Goal: Task Accomplishment & Management: Complete application form

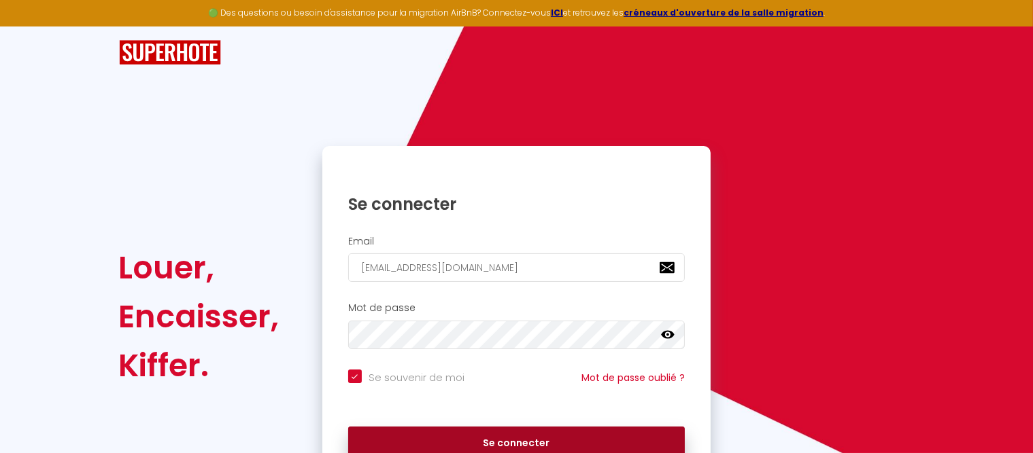
click at [504, 439] on button "Se connecter" at bounding box center [516, 444] width 337 height 34
checkbox input "true"
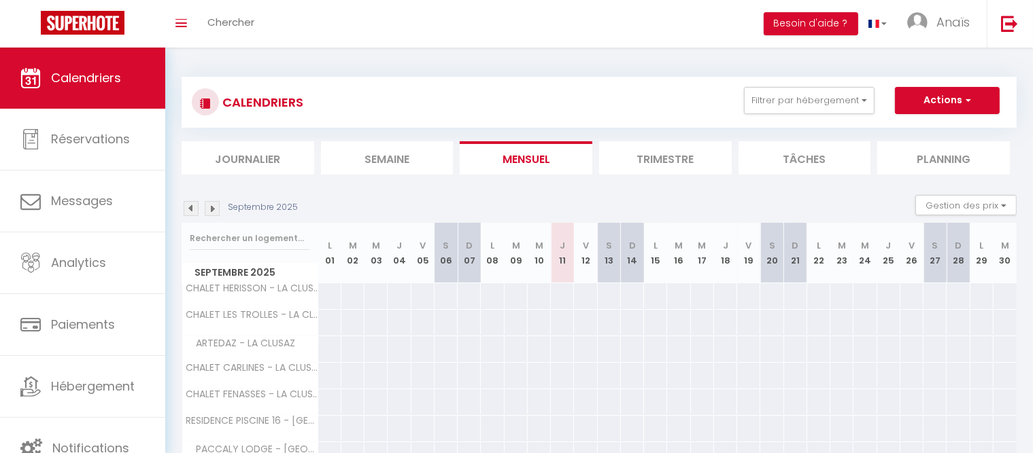
click at [219, 207] on img at bounding box center [212, 208] width 15 height 15
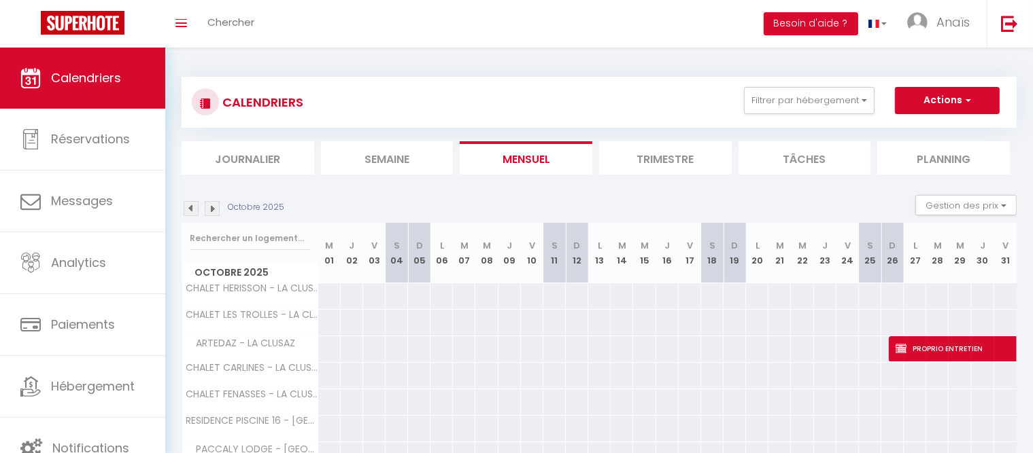
click at [219, 207] on img at bounding box center [212, 208] width 15 height 15
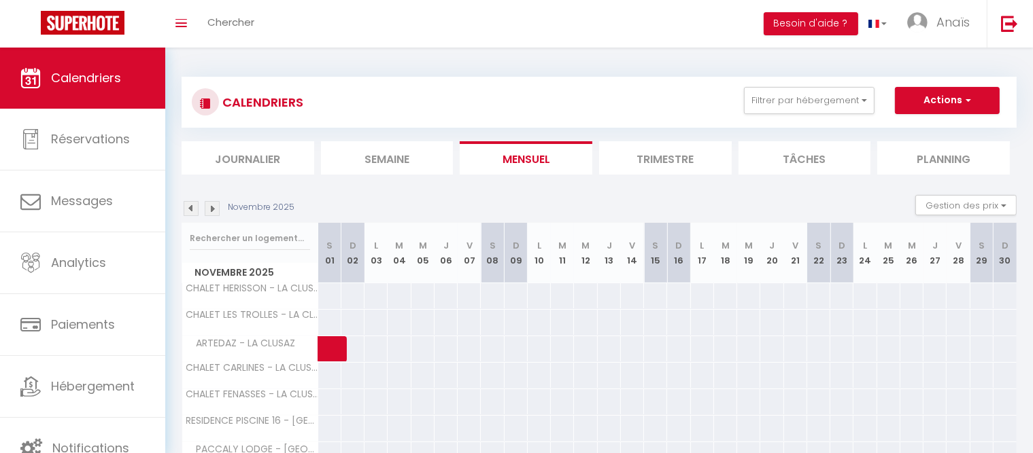
click at [219, 207] on img at bounding box center [212, 208] width 15 height 15
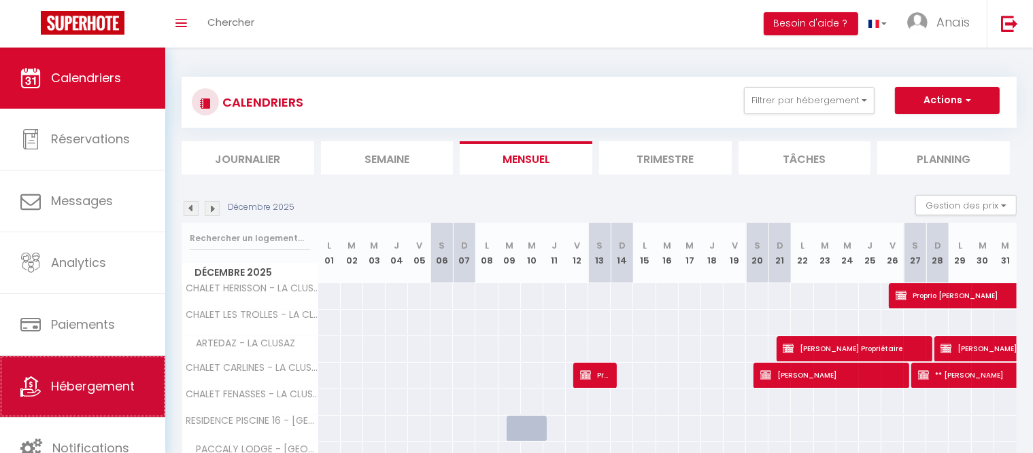
click at [107, 385] on span "Hébergement" at bounding box center [93, 386] width 84 height 17
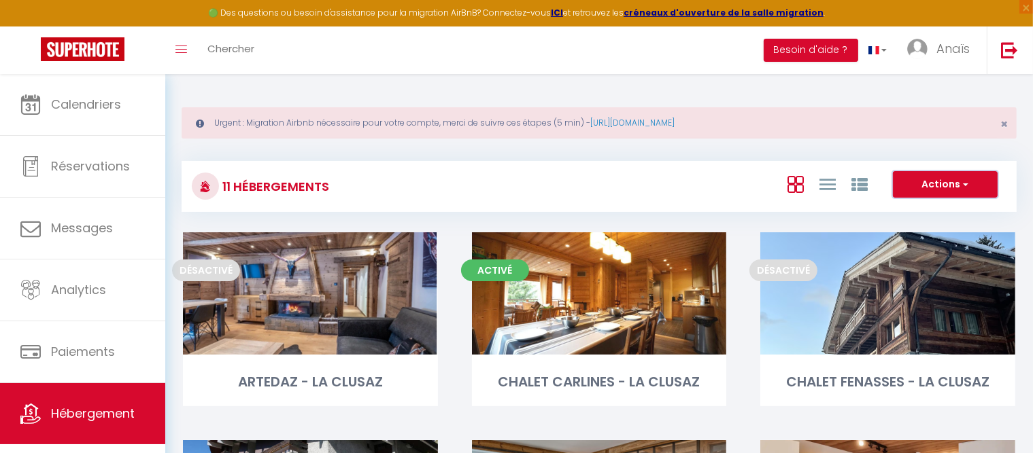
click at [908, 184] on button "Actions" at bounding box center [945, 184] width 105 height 27
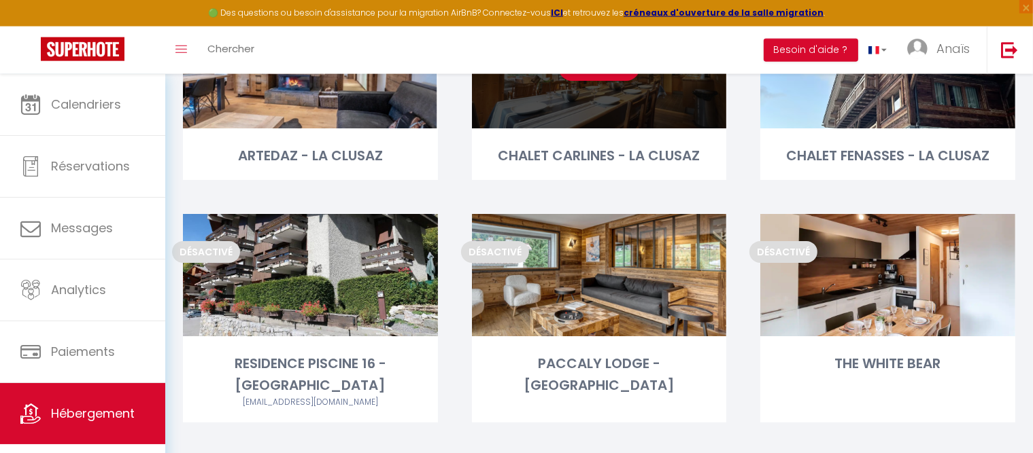
scroll to position [218, 0]
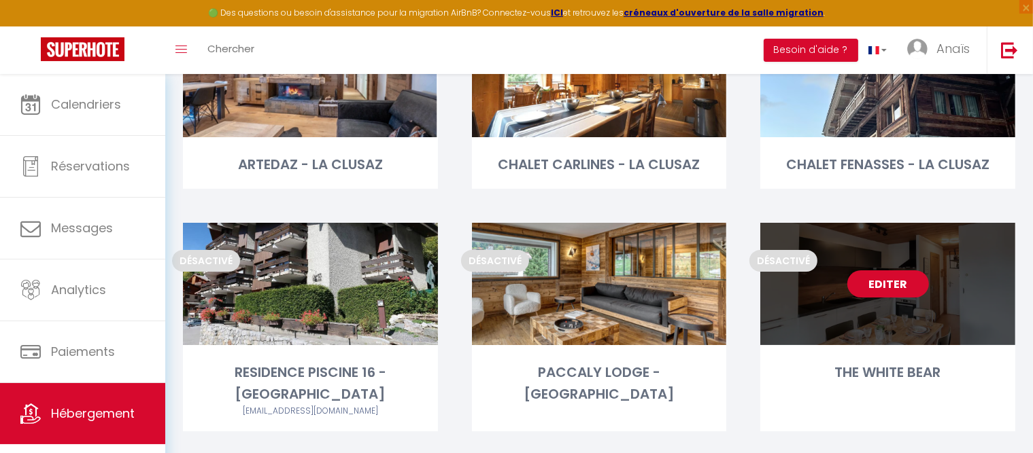
click at [898, 281] on link "Editer" at bounding box center [888, 284] width 82 height 27
select select "3"
select select "2"
select select "1"
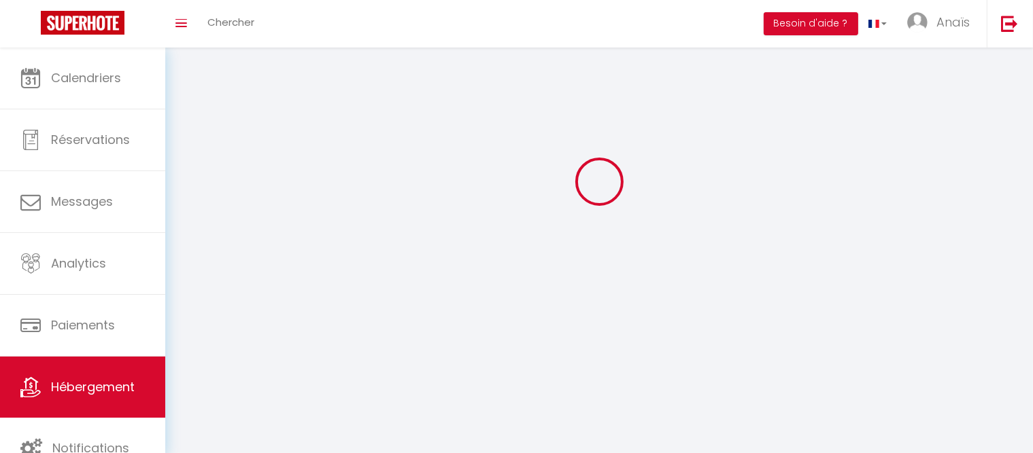
select select
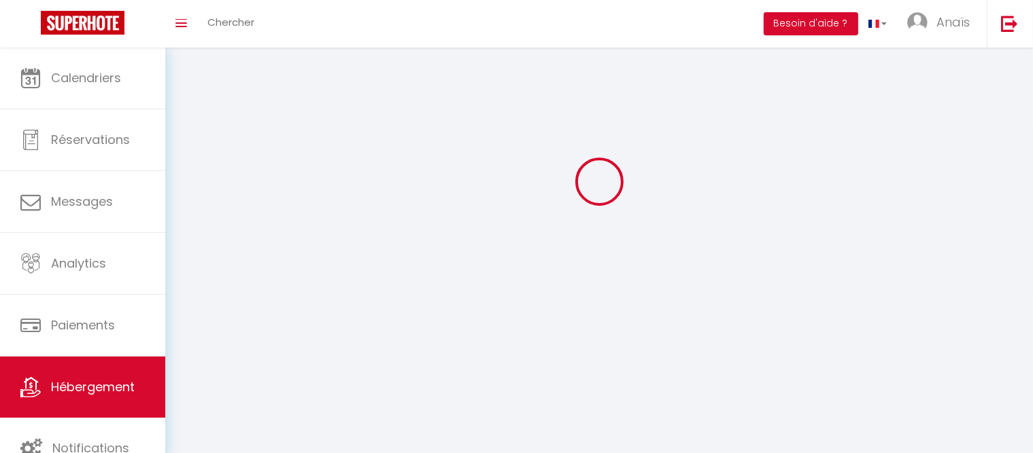
select select
checkbox input "false"
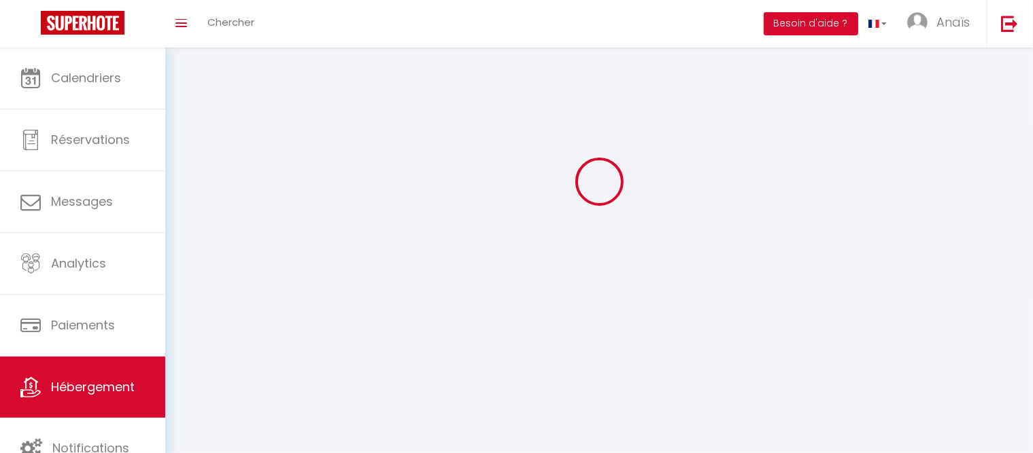
select select
select select "1"
select select "28"
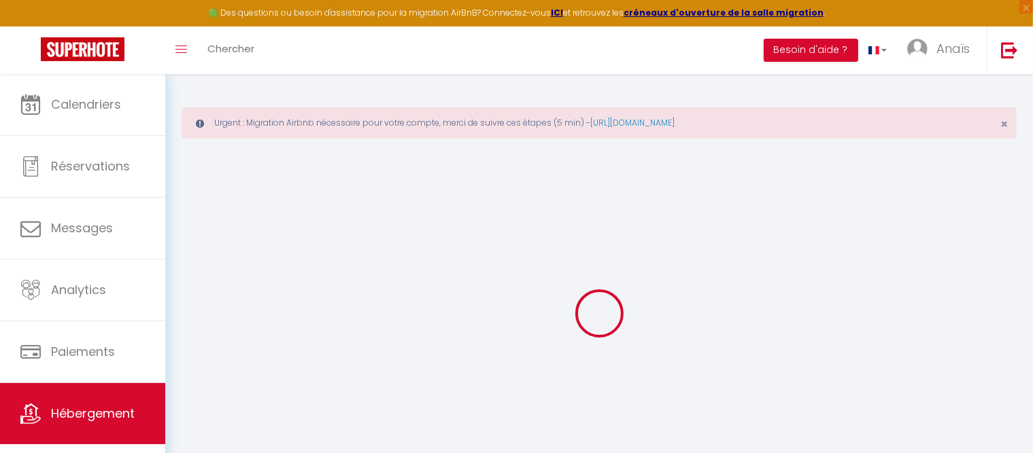
select select
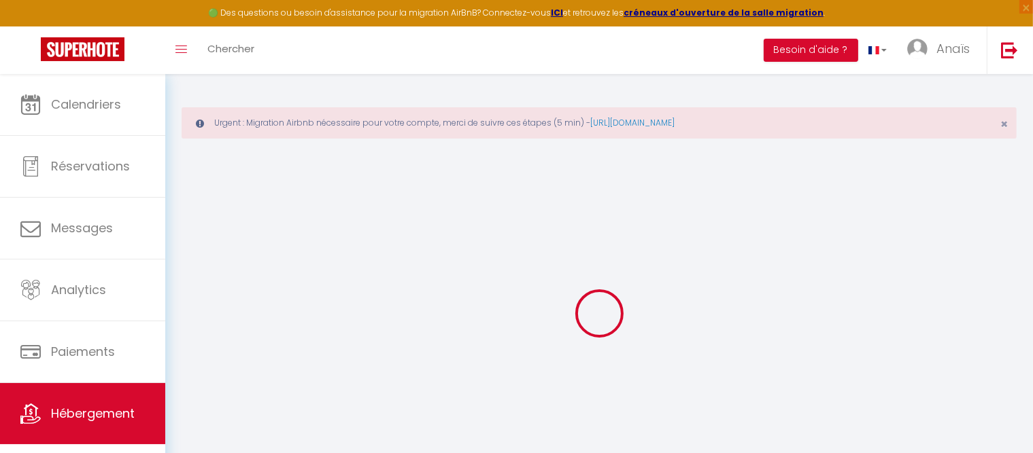
select select
checkbox input "false"
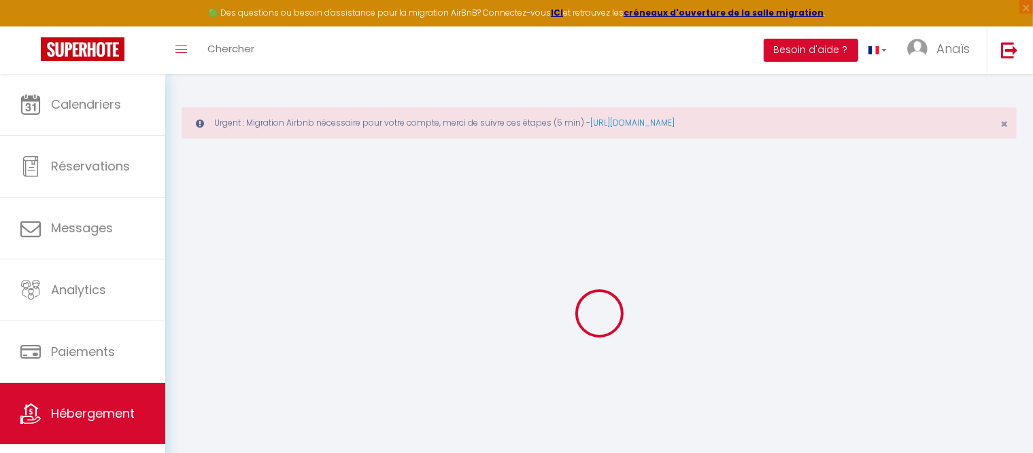
select select
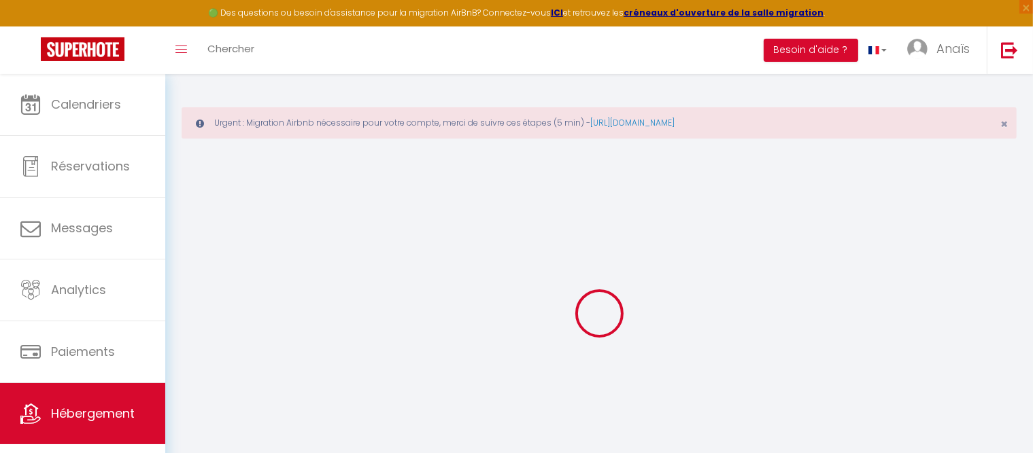
select select
checkbox input "false"
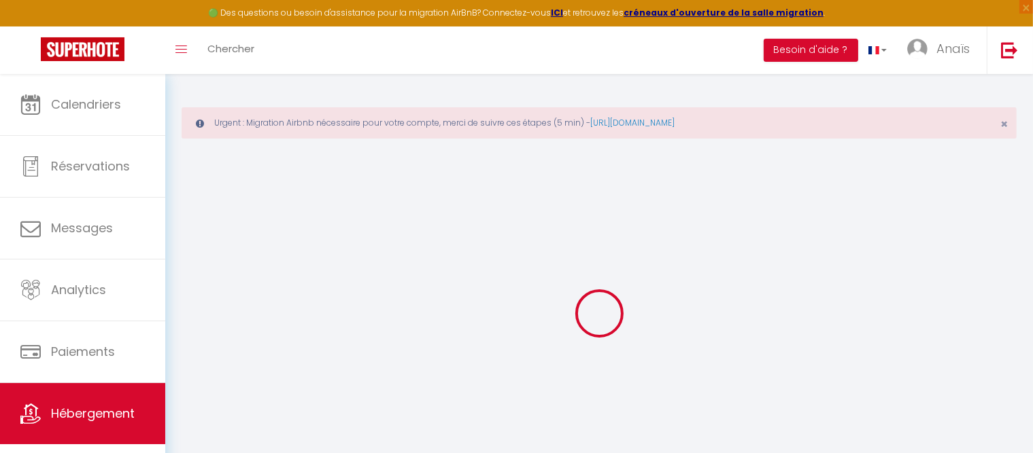
checkbox input "false"
select select
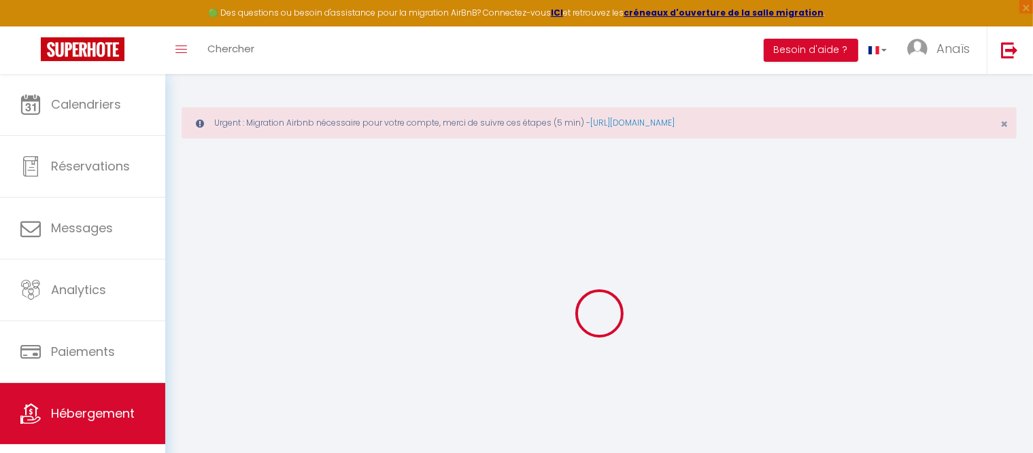
select select
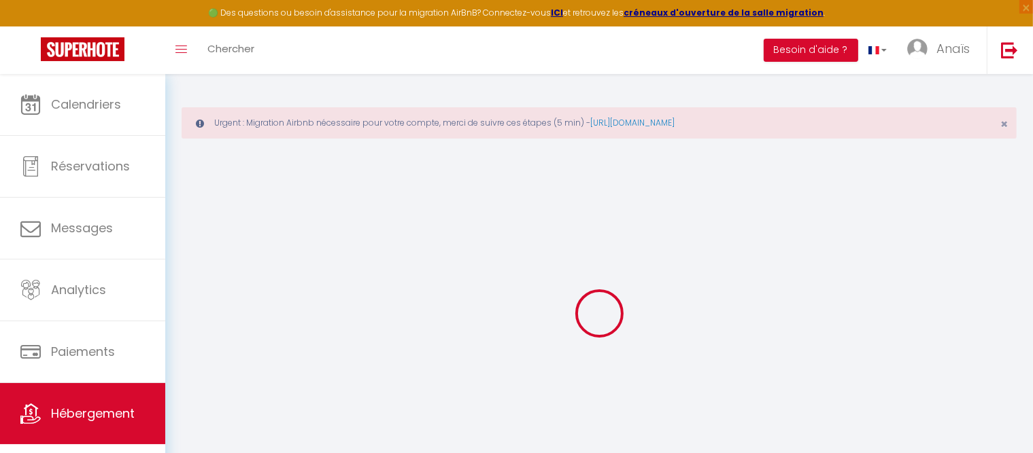
checkbox input "false"
select select
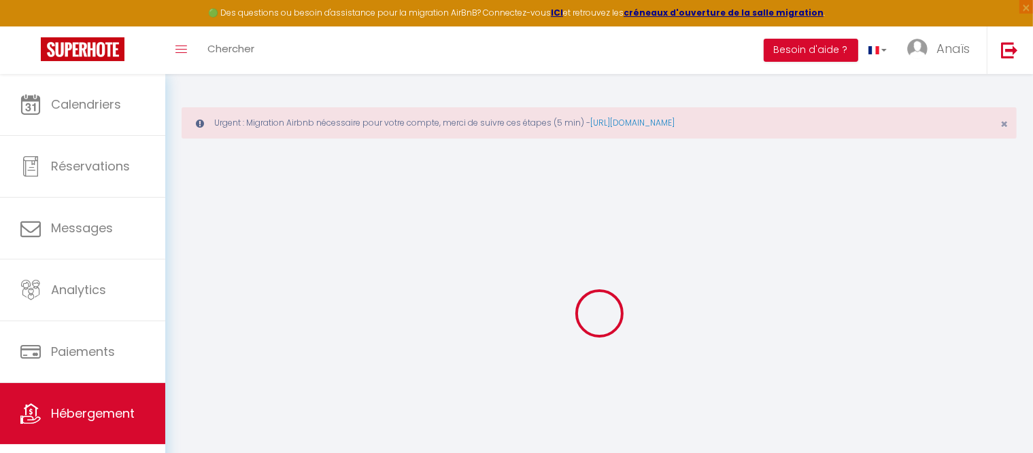
select select
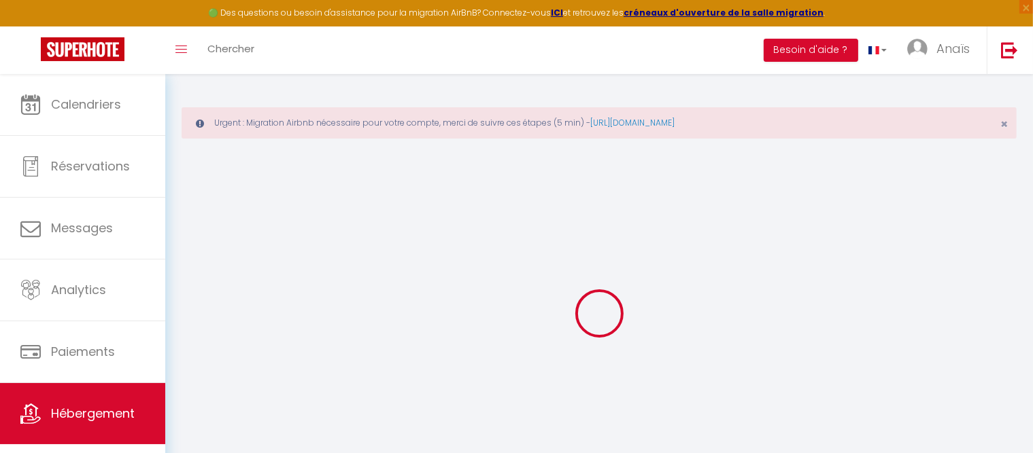
select select
checkbox input "false"
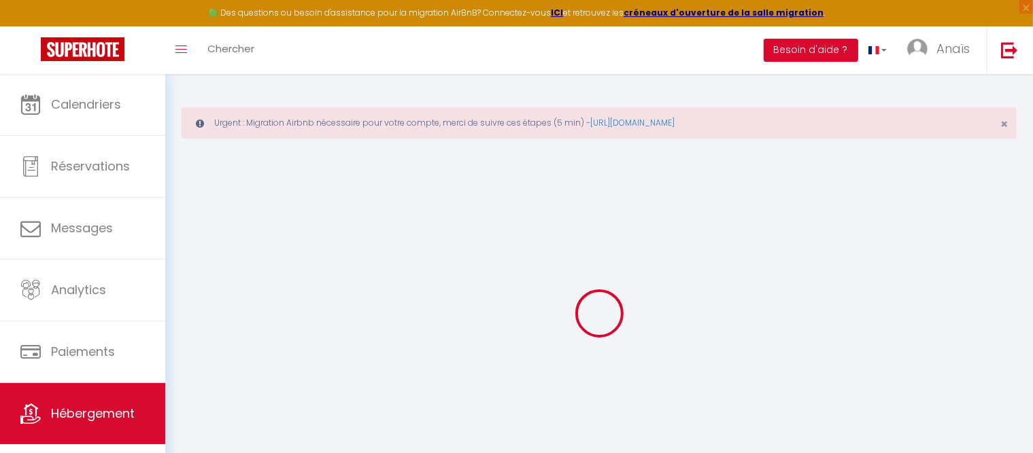
checkbox input "false"
select select
type input "THE WHITE BEAR"
type input "[PERSON_NAME]"
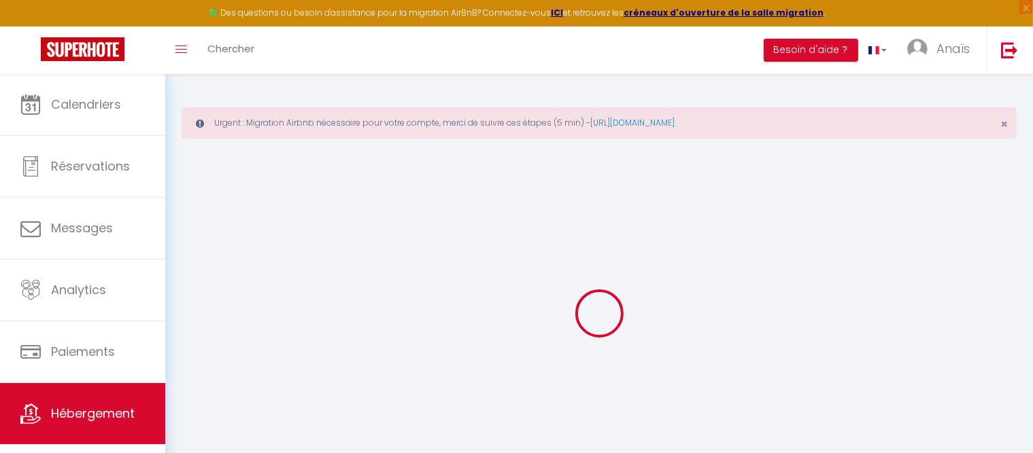
type input "Launay"
select select "6"
select select "2"
select select
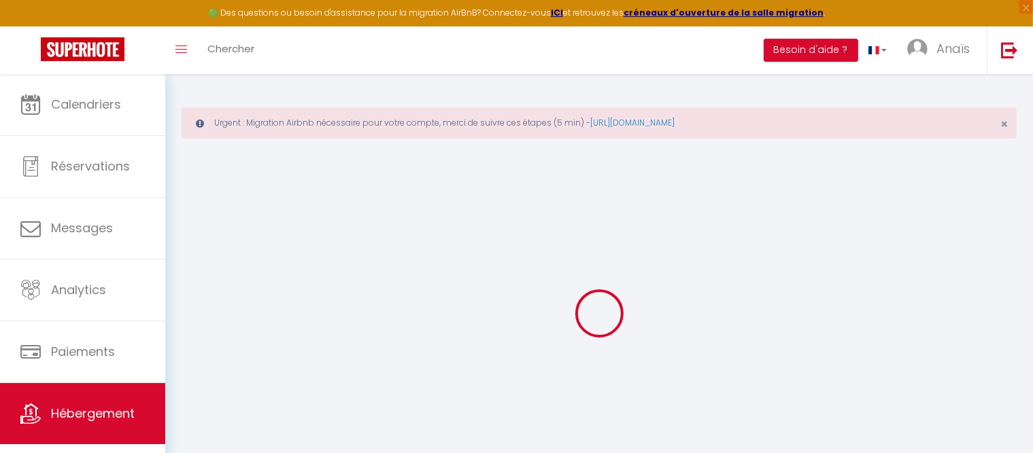
select select
type input "[STREET_ADDRESS]"
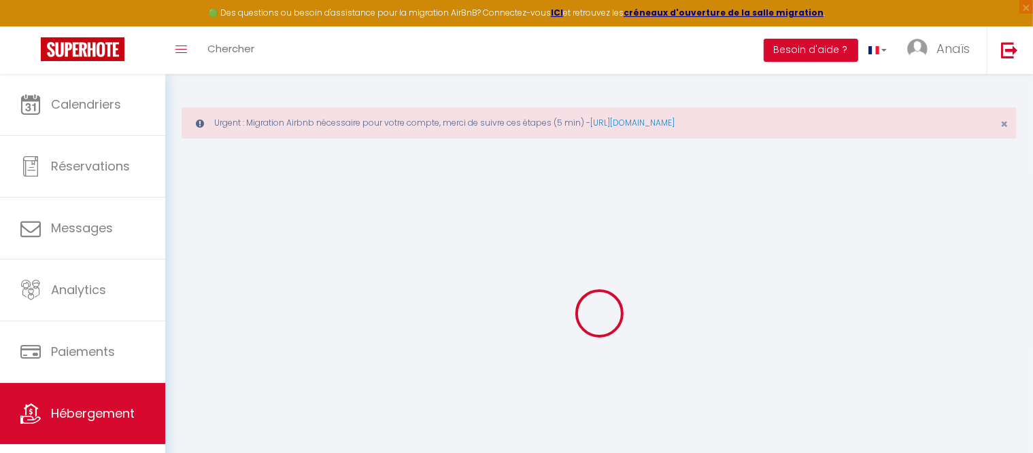
type input "74220"
type input "LA CLUSAZ"
type input "[EMAIL_ADDRESS][DOMAIN_NAME]"
select select
checkbox input "false"
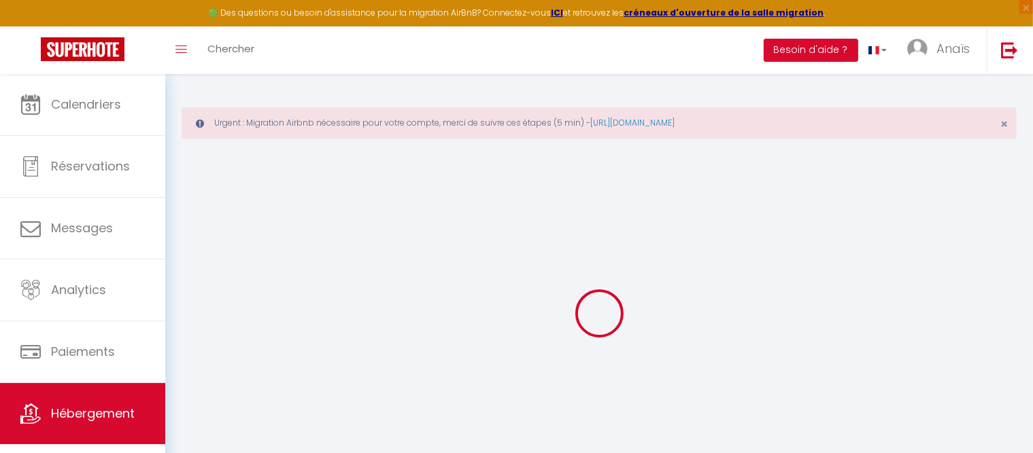
checkbox input "false"
type input "0"
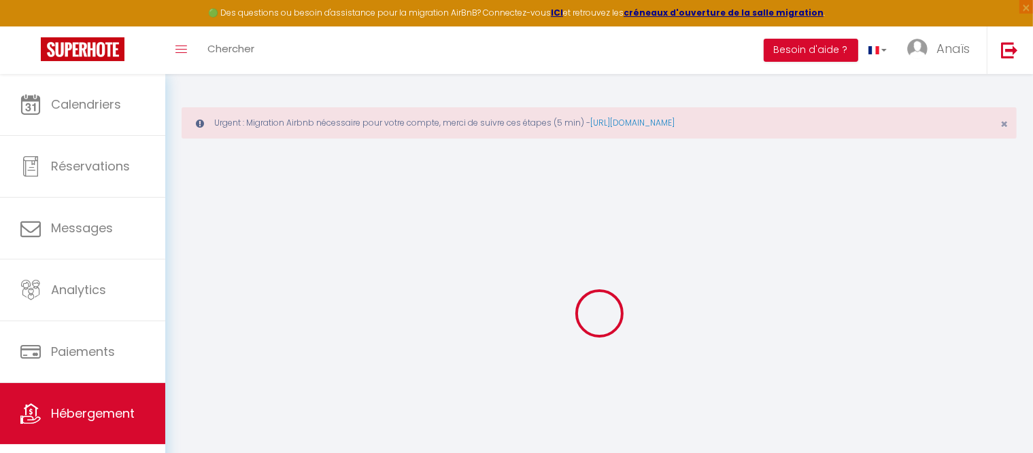
select select
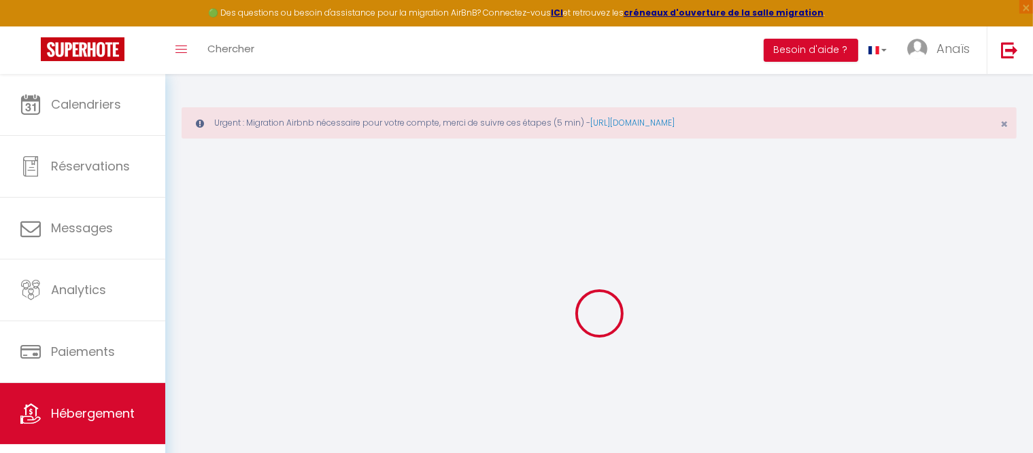
select select
checkbox input "false"
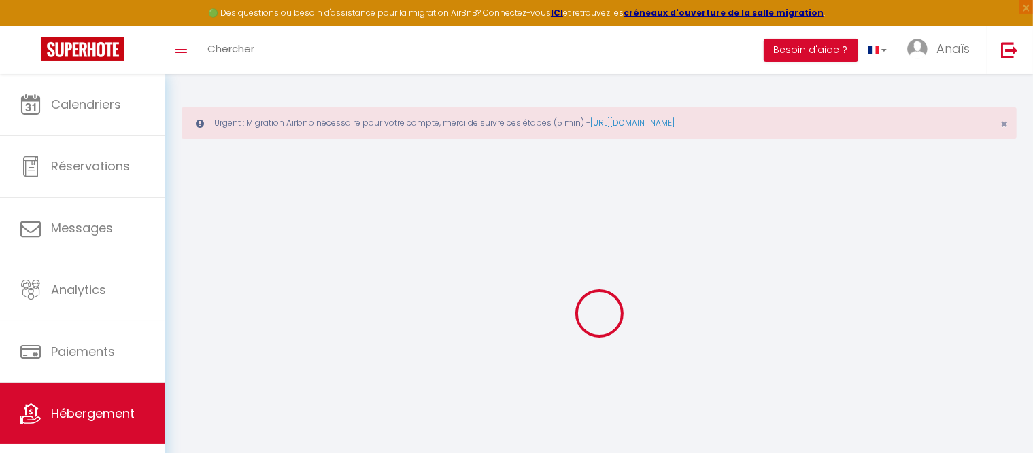
select select
checkbox input "false"
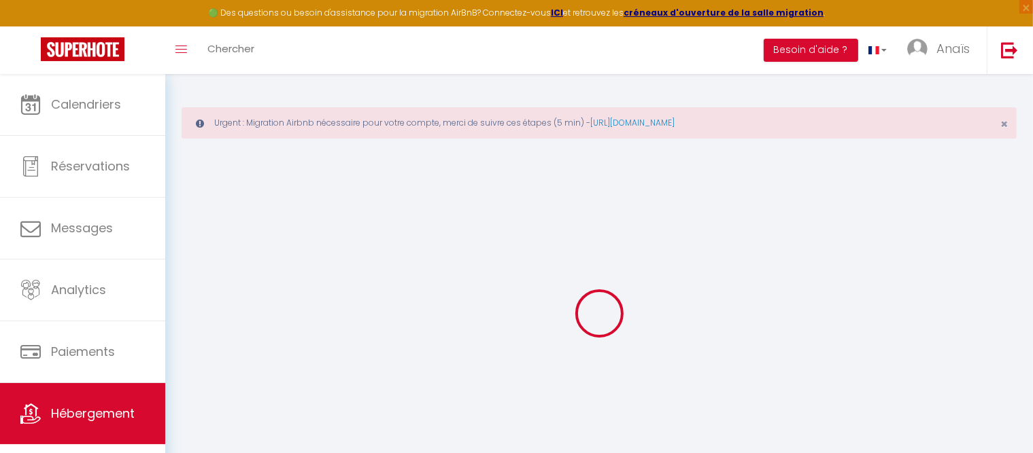
select select
checkbox input "false"
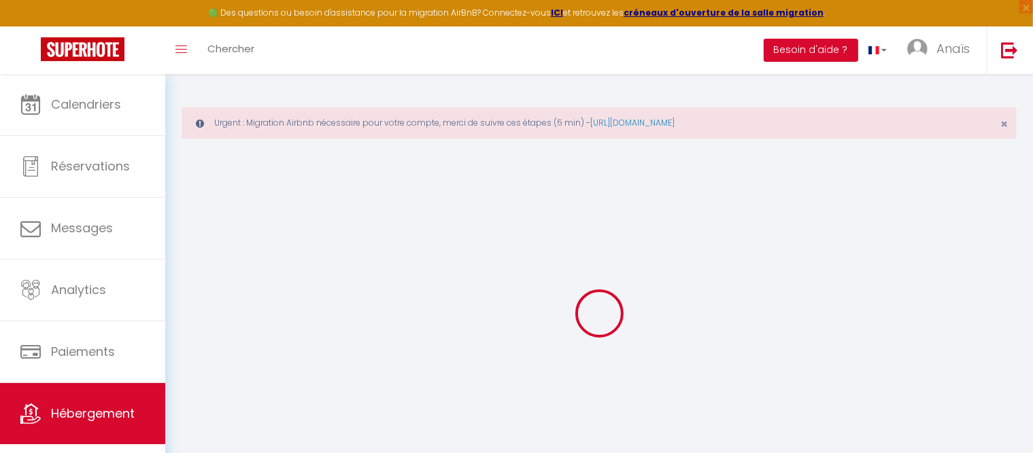
select select
checkbox input "false"
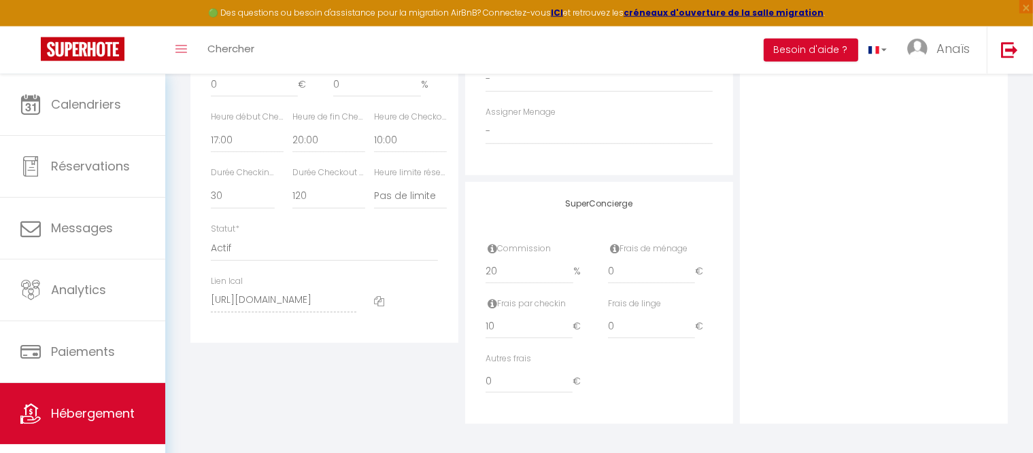
scroll to position [812, 0]
click at [211, 230] on select "Actif Pas actif" at bounding box center [324, 243] width 227 height 26
select select "1"
click option "Actif" at bounding box center [0, 0] width 0 height 0
select select
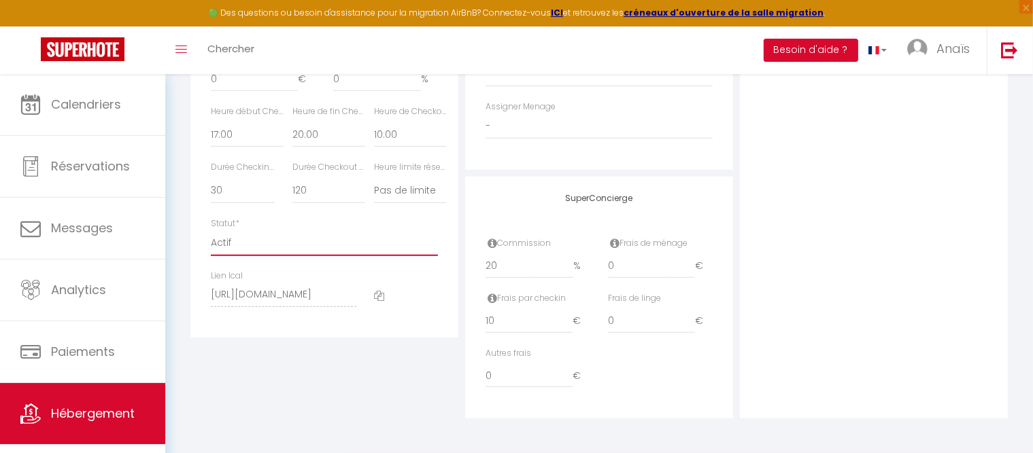
checkbox input "false"
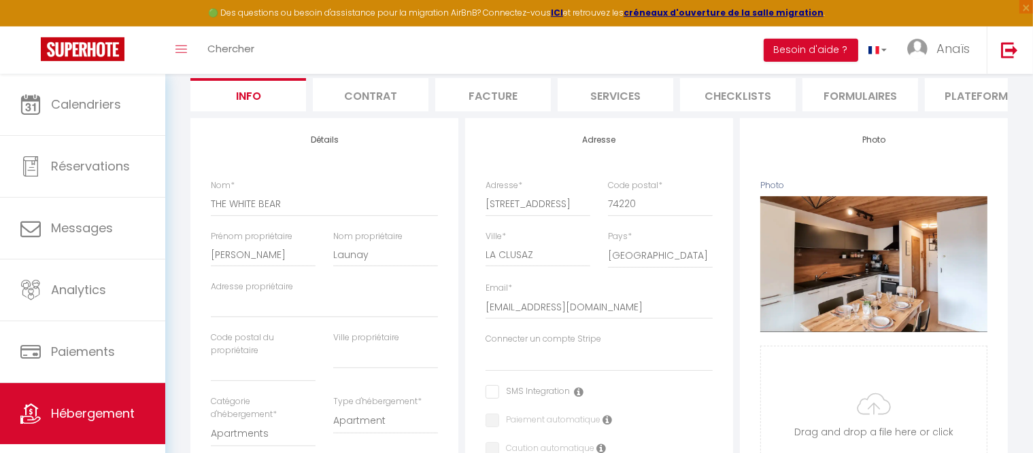
scroll to position [0, 0]
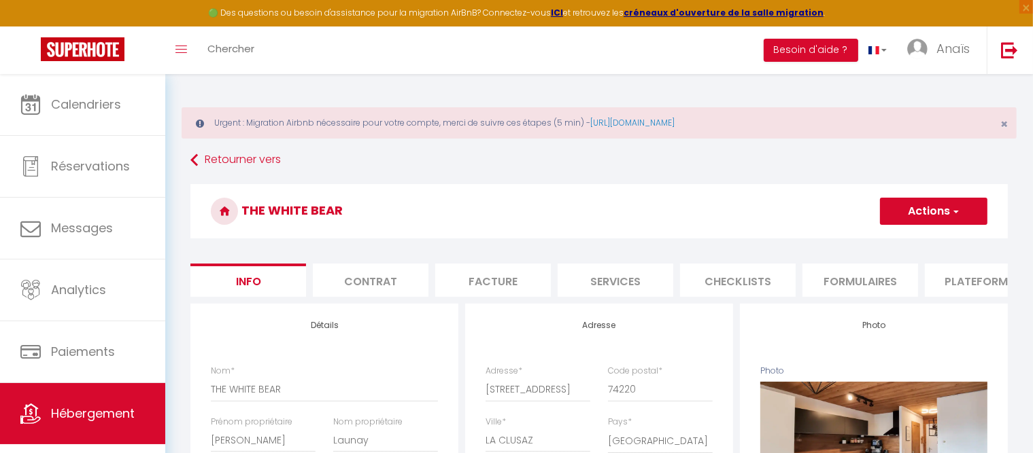
click at [923, 210] on button "Actions" at bounding box center [933, 211] width 107 height 27
click at [887, 236] on input "Enregistrer" at bounding box center [880, 242] width 50 height 14
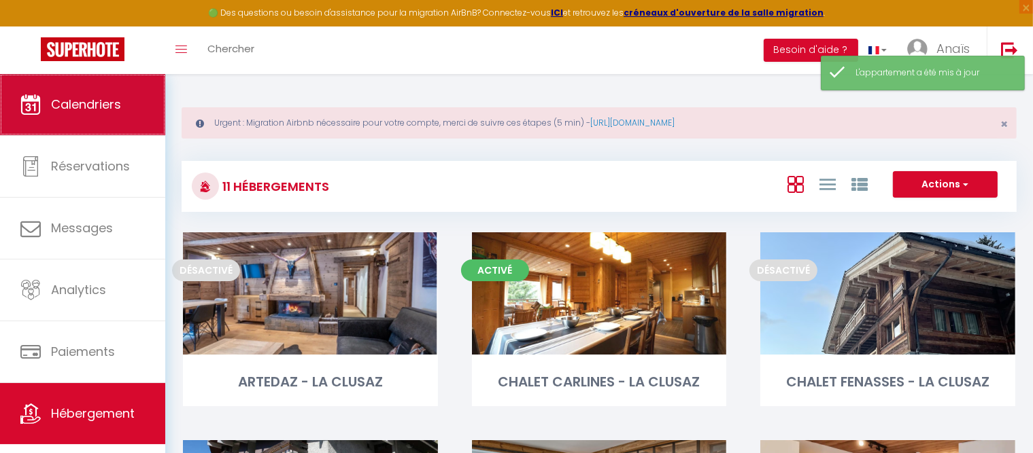
click at [75, 97] on span "Calendriers" at bounding box center [86, 104] width 70 height 17
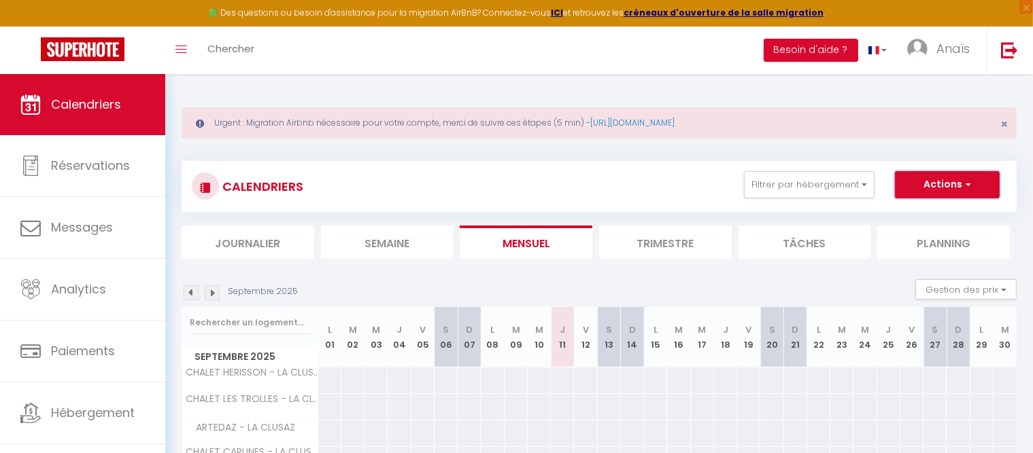
click at [927, 181] on button "Actions" at bounding box center [947, 184] width 105 height 27
click at [916, 212] on link "Nouvelle réservation" at bounding box center [933, 216] width 118 height 20
select select
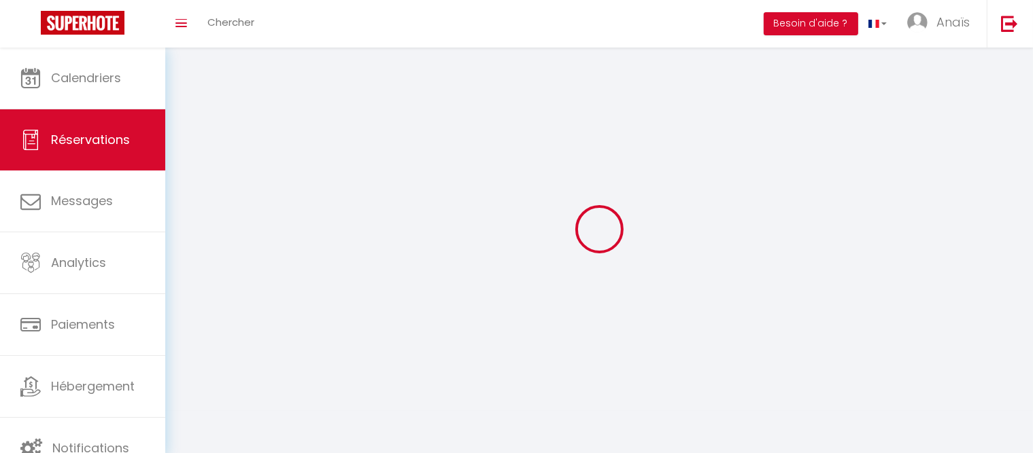
select select
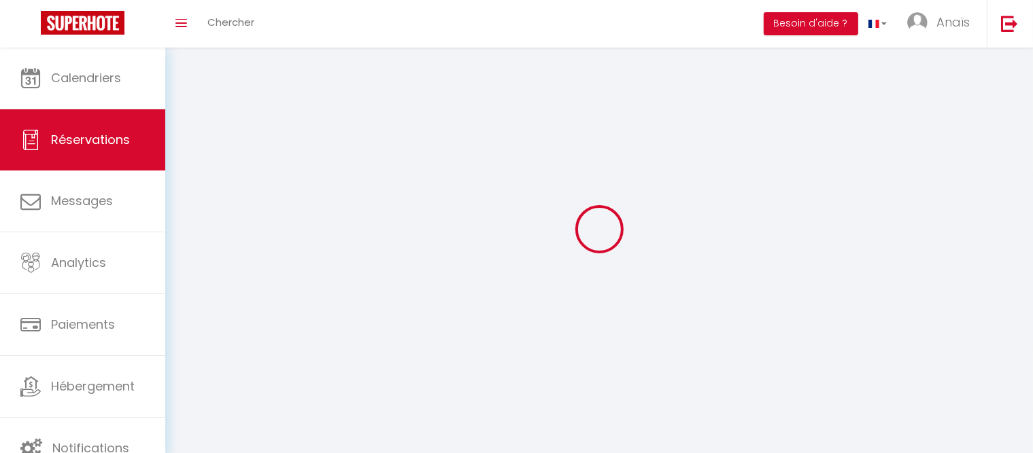
select select
checkbox input "false"
select select
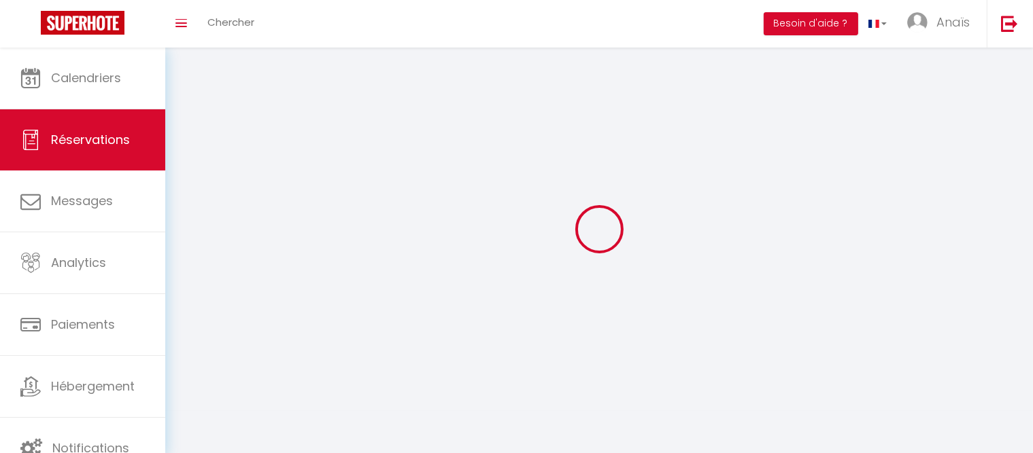
select select
checkbox input "false"
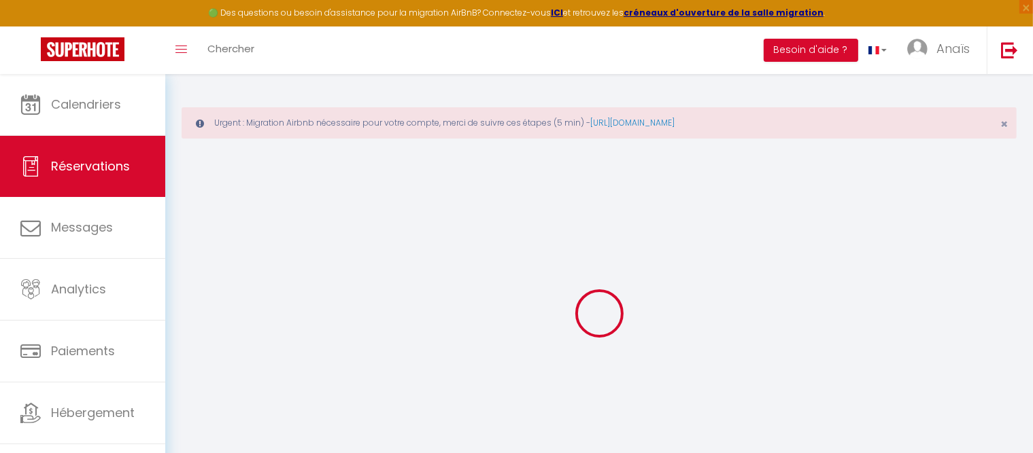
select select
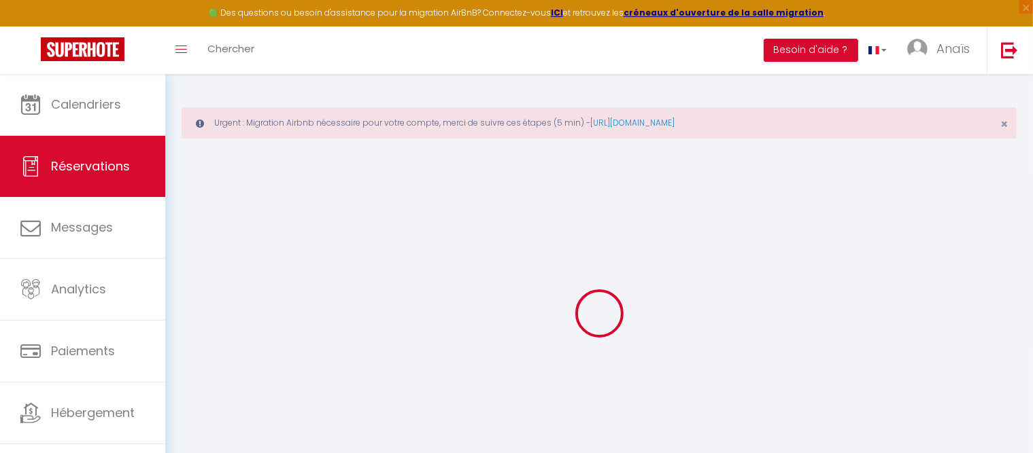
select select
checkbox input "false"
select select
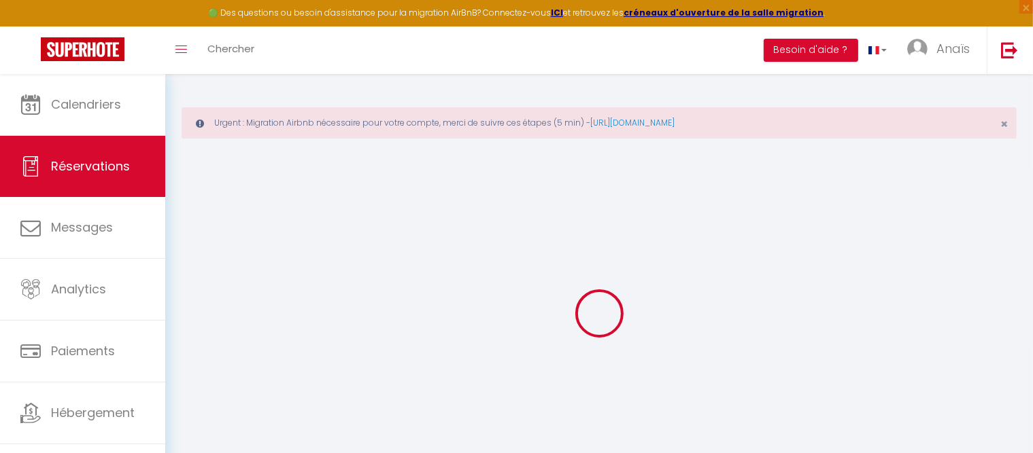
select select
checkbox input "false"
select select
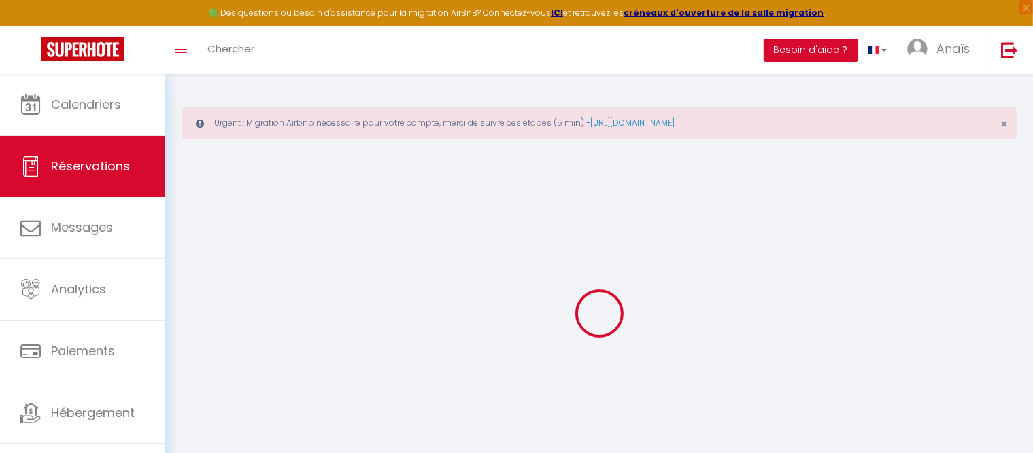
select select
checkbox input "false"
select select
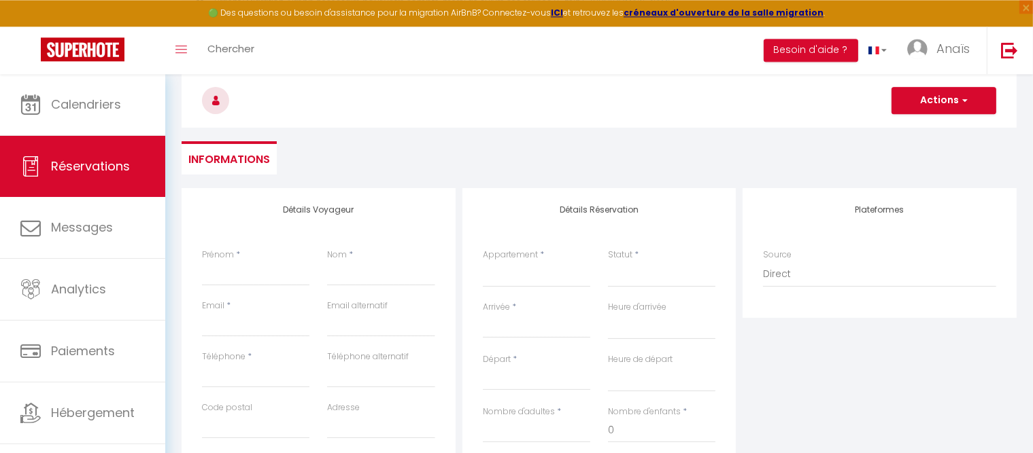
scroll to position [126, 0]
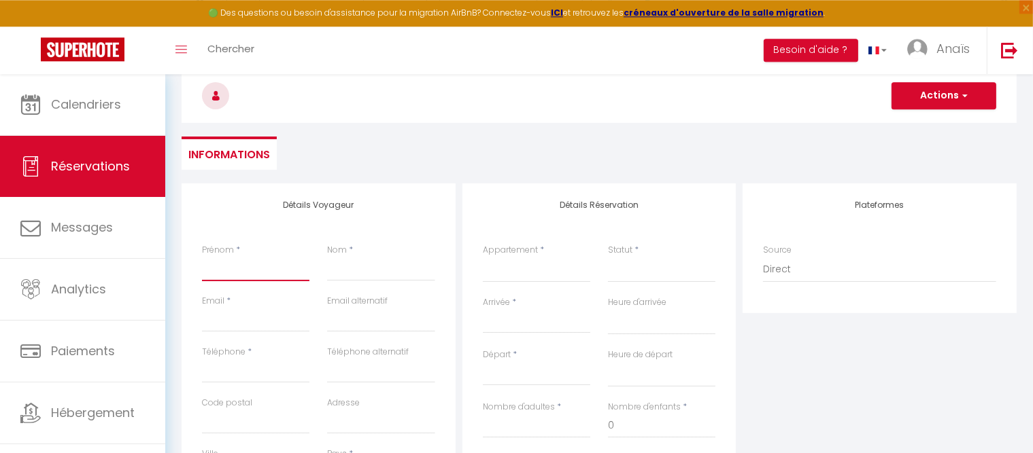
click at [241, 269] on input "Prénom" at bounding box center [255, 269] width 107 height 24
type input "B"
select select
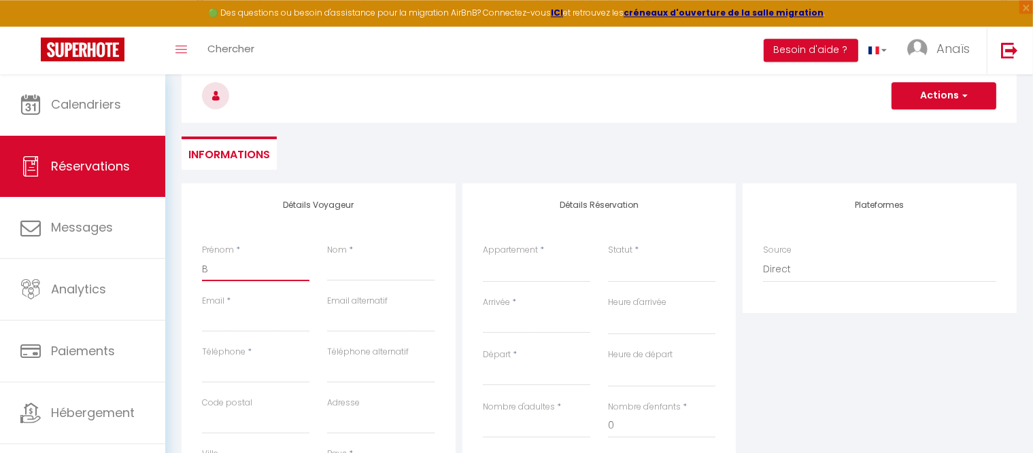
select select
checkbox input "false"
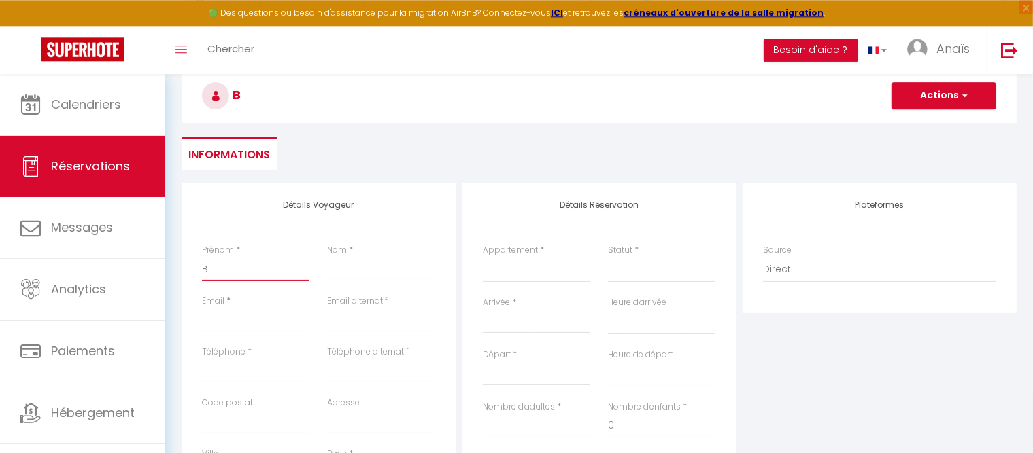
type input "Be"
select select
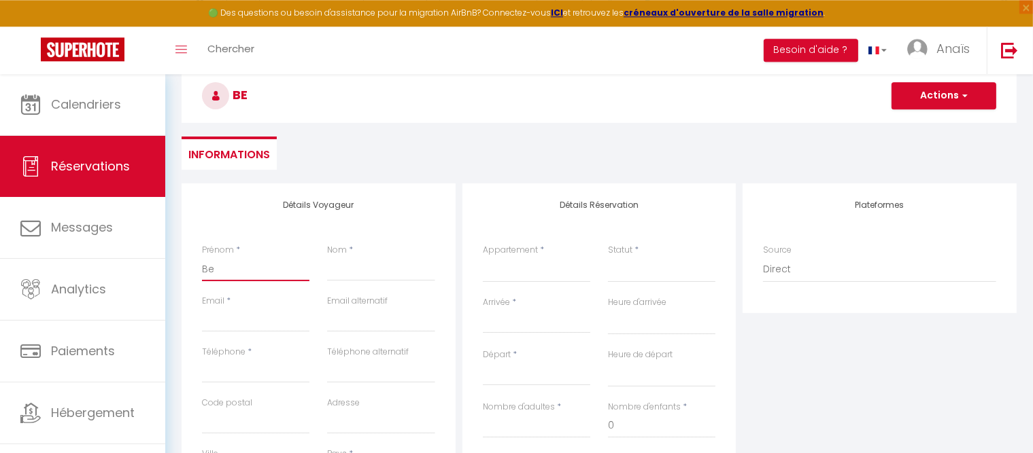
select select
checkbox input "false"
type input "Ber"
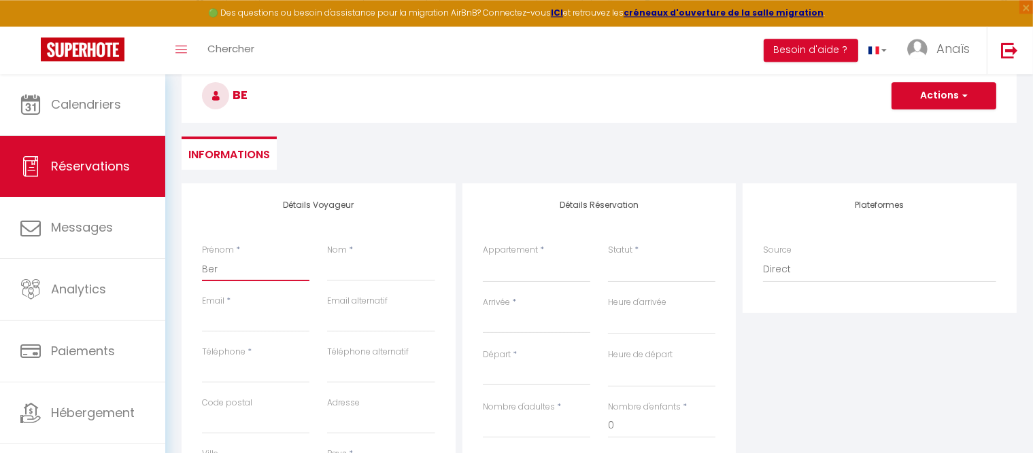
select select
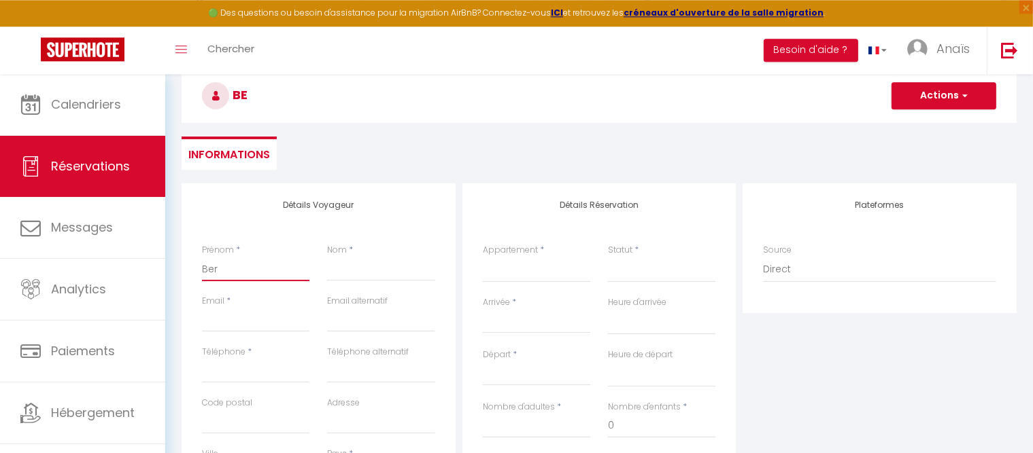
select select
checkbox input "false"
type input "[GEOGRAPHIC_DATA]"
select select
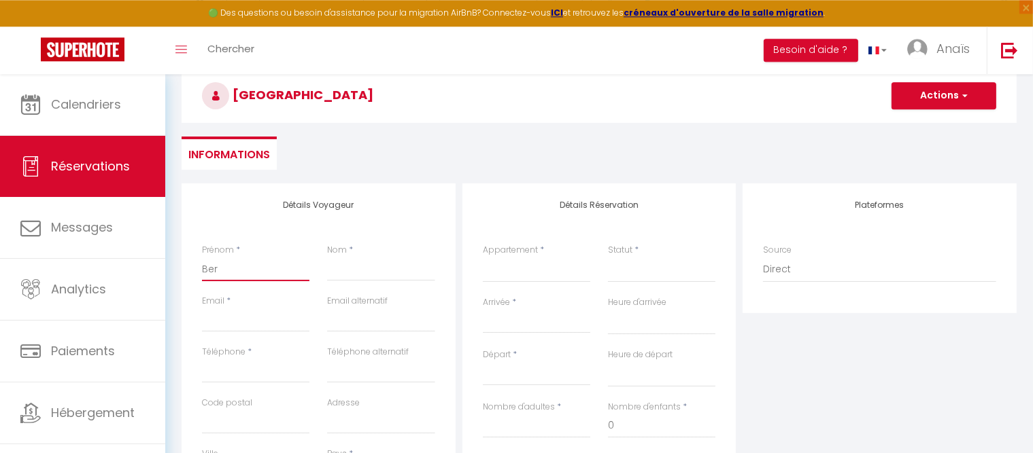
select select
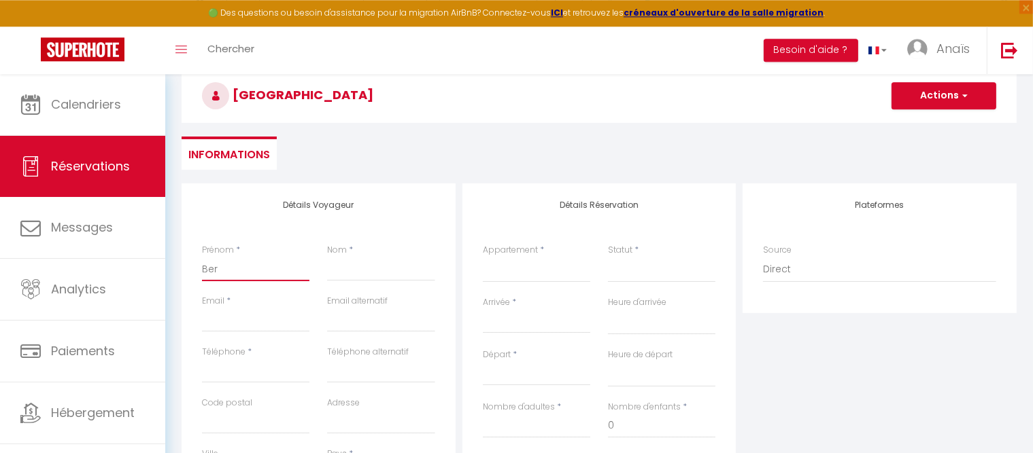
select select
checkbox input "false"
type input "Berna"
select select
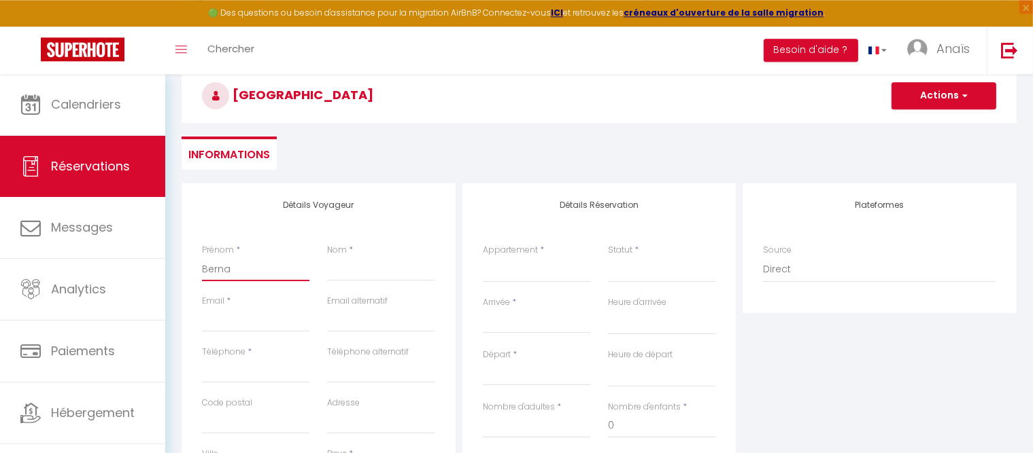
select select
click at [375, 273] on input "Nom" at bounding box center [380, 269] width 107 height 24
click at [276, 322] on input "Email client" at bounding box center [255, 320] width 107 height 24
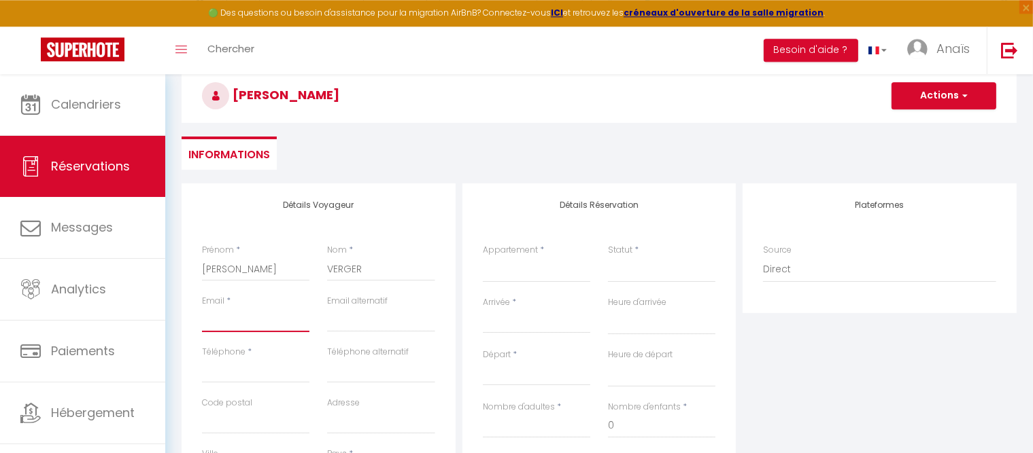
paste input "06 17 81 49 11 [EMAIL_ADDRESS][DOMAIN_NAME]"
drag, startPoint x: 259, startPoint y: 319, endPoint x: 97, endPoint y: 303, distance: 163.3
click at [202, 308] on input "06 17 81 49 11 [EMAIL_ADDRESS][DOMAIN_NAME]" at bounding box center [255, 320] width 107 height 24
click at [228, 373] on input "Téléphone" at bounding box center [255, 371] width 107 height 24
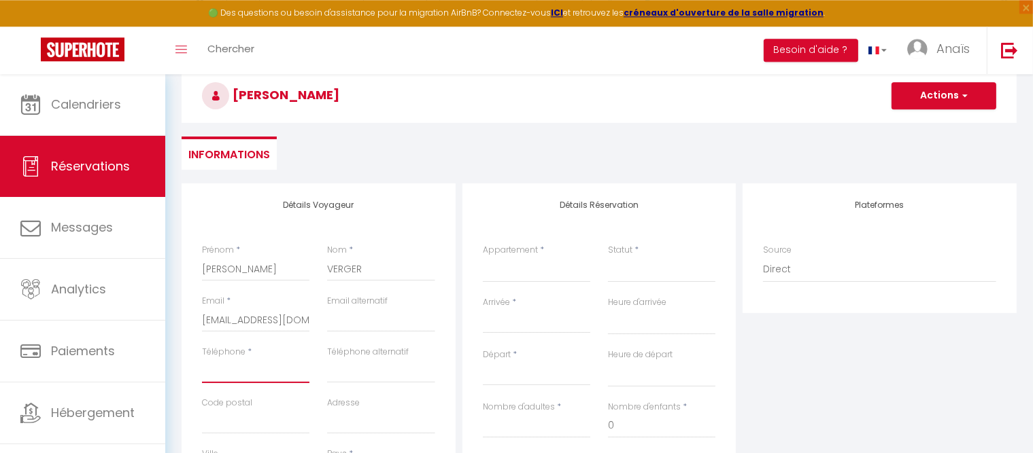
paste input "06 17 81 49 11"
click at [483, 257] on select "ARTEDAZ - LA CLUSAZ CHALET CARLINES - LA CLUSAZ CHALET FENASSES - [GEOGRAPHIC_D…" at bounding box center [536, 270] width 107 height 26
click option "THE WHITE BEAR" at bounding box center [0, 0] width 0 height 0
click at [608, 257] on select "Confirmé Non Confirmé [PERSON_NAME] par le voyageur No Show Request" at bounding box center [661, 270] width 107 height 26
click option "Confirmé" at bounding box center [0, 0] width 0 height 0
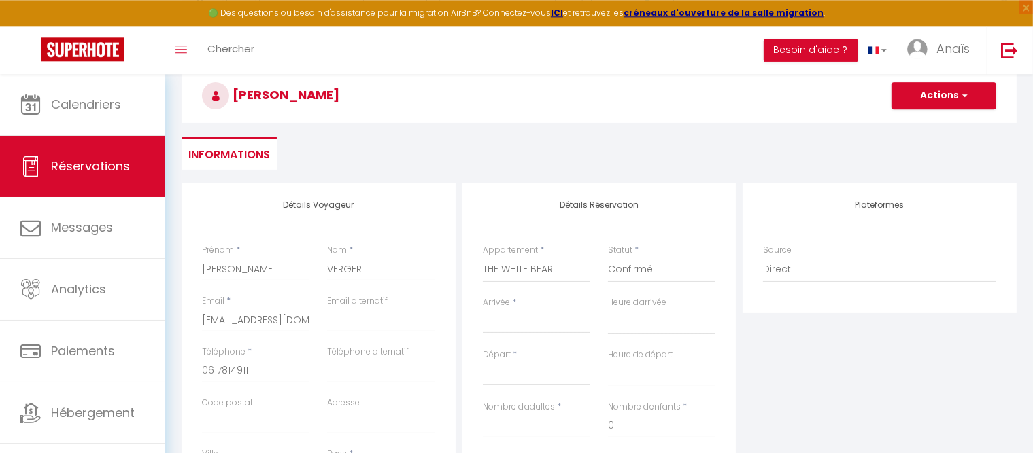
click at [515, 320] on input "Arrivée" at bounding box center [536, 323] width 107 height 18
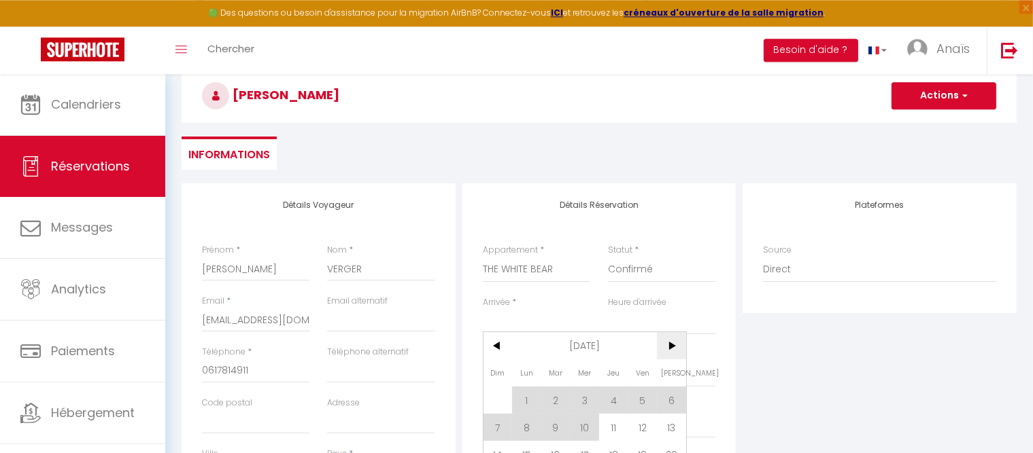
click at [670, 348] on span ">" at bounding box center [671, 345] width 29 height 27
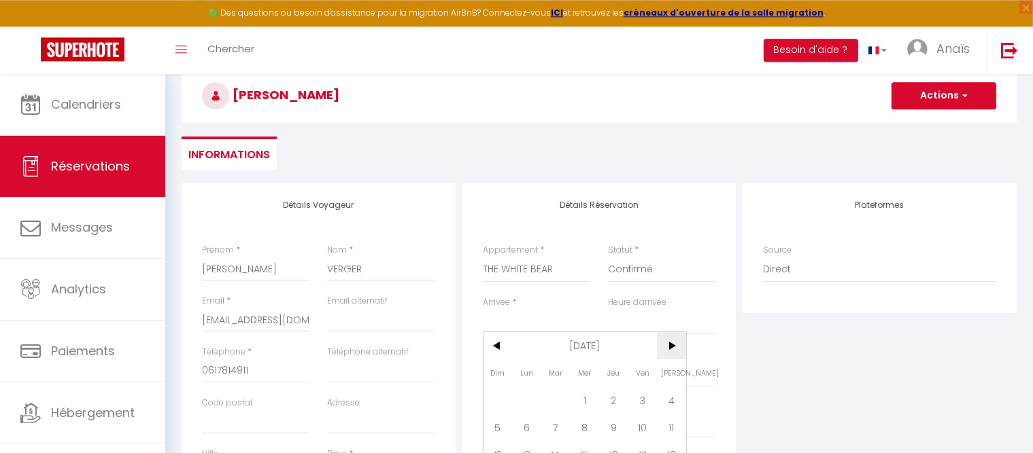
click at [670, 348] on span ">" at bounding box center [671, 345] width 29 height 27
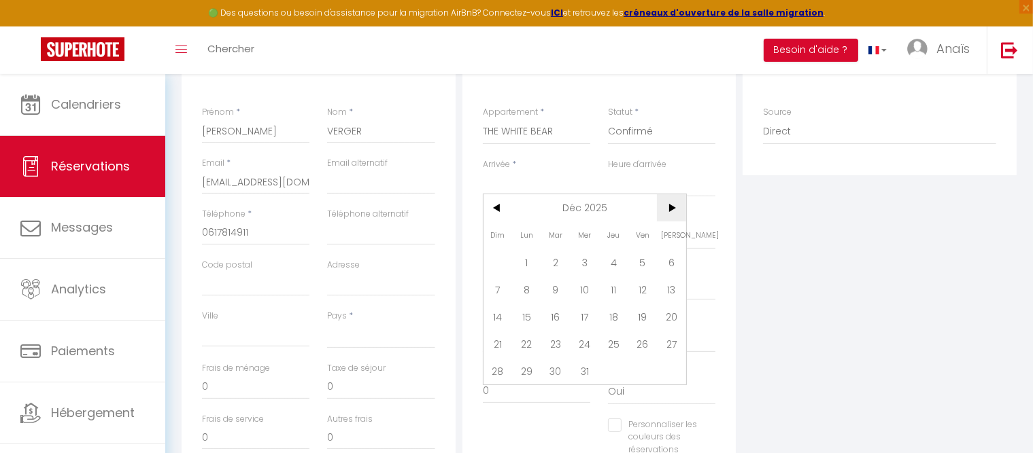
scroll to position [266, 0]
click at [668, 320] on span "20" at bounding box center [671, 313] width 29 height 27
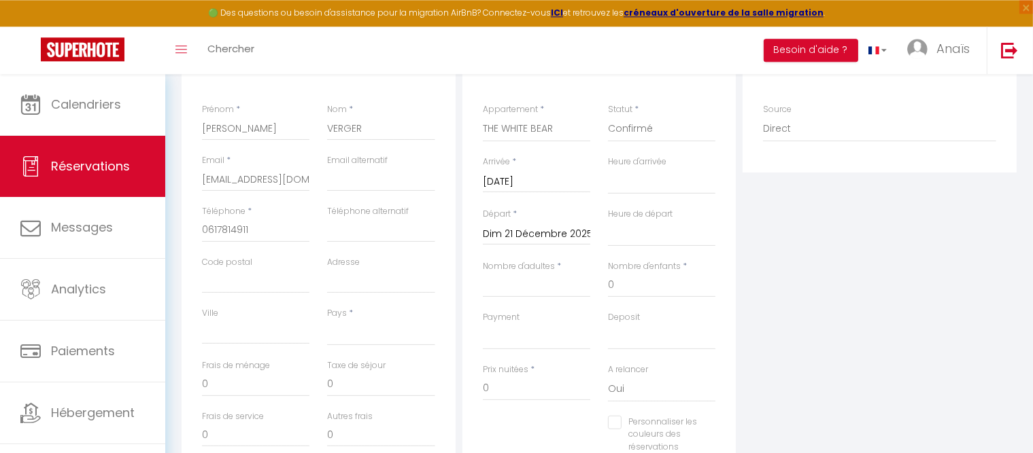
click at [559, 236] on input "Dim 21 Décembre 2025" at bounding box center [536, 235] width 107 height 18
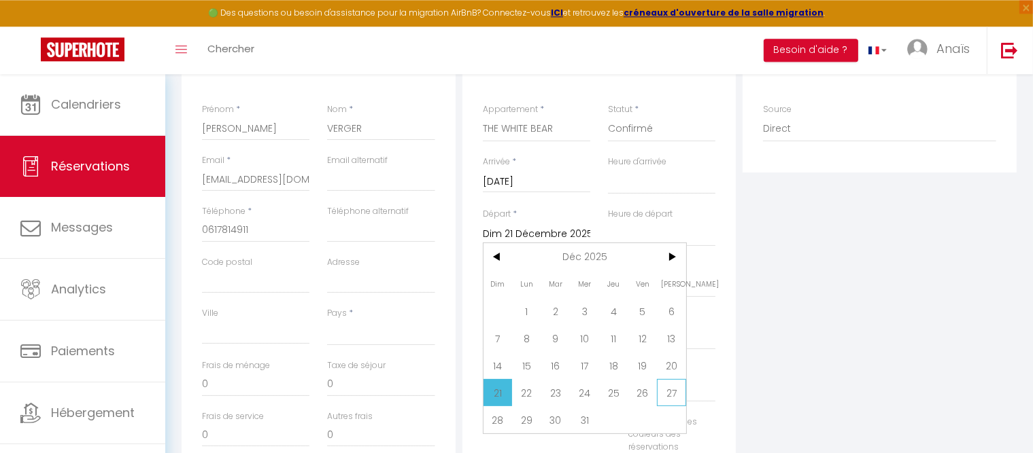
click at [670, 394] on span "27" at bounding box center [671, 392] width 29 height 27
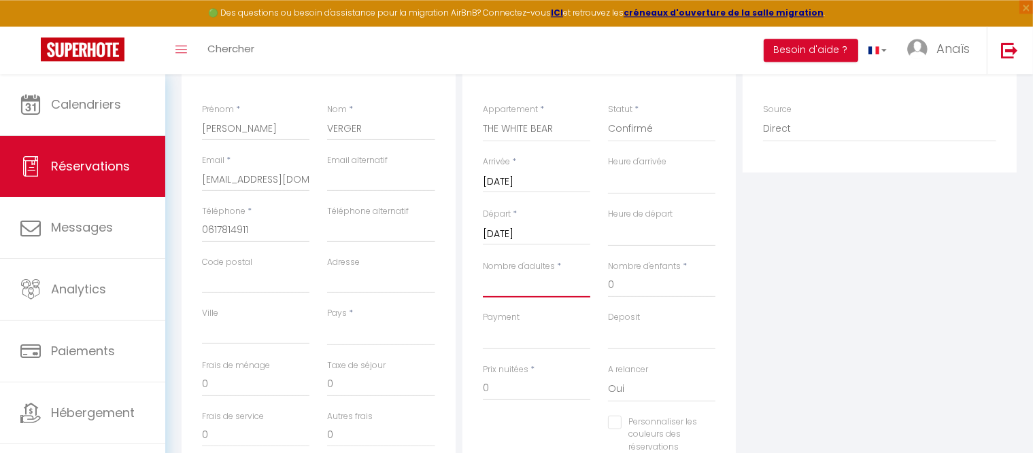
click at [516, 282] on input "Nombre d'adultes" at bounding box center [536, 285] width 107 height 24
click at [630, 282] on input "0" at bounding box center [661, 285] width 107 height 24
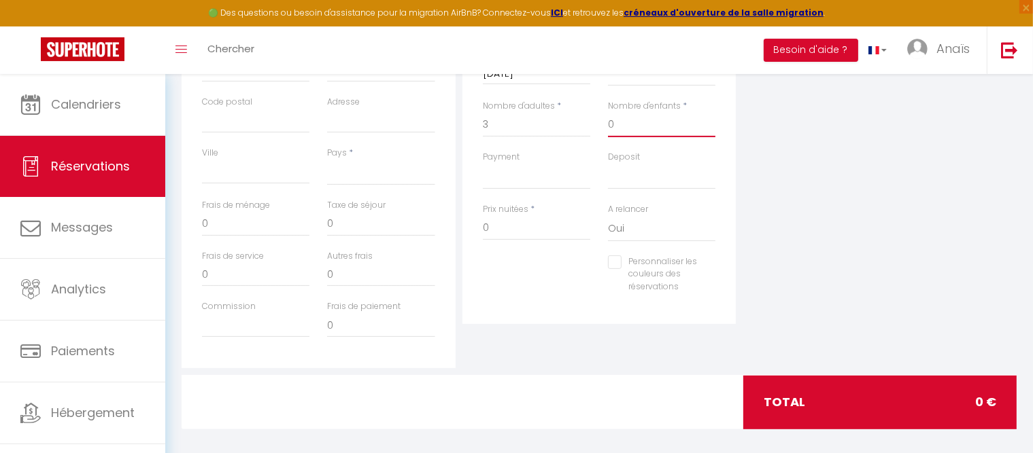
scroll to position [436, 0]
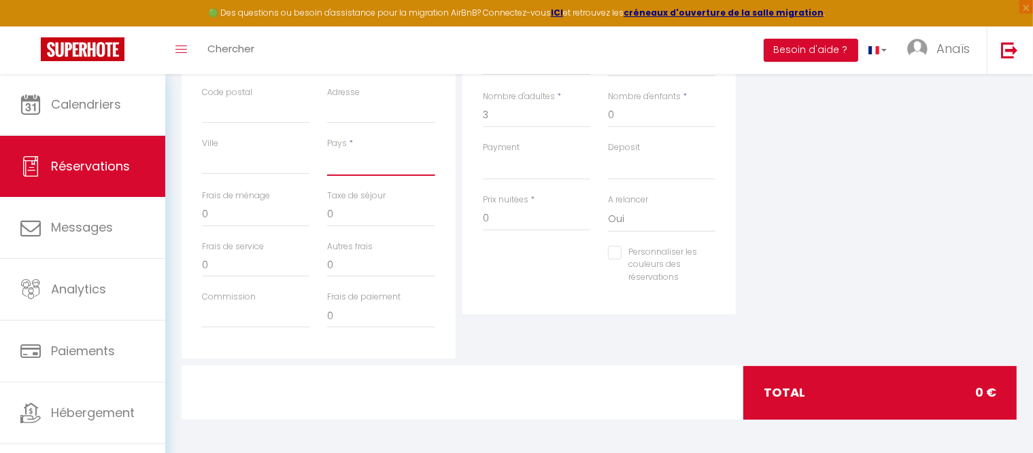
click at [327, 150] on select "[GEOGRAPHIC_DATA] [GEOGRAPHIC_DATA] [GEOGRAPHIC_DATA] [GEOGRAPHIC_DATA] [GEOGRA…" at bounding box center [380, 163] width 107 height 26
click option "[GEOGRAPHIC_DATA]" at bounding box center [0, 0] width 0 height 0
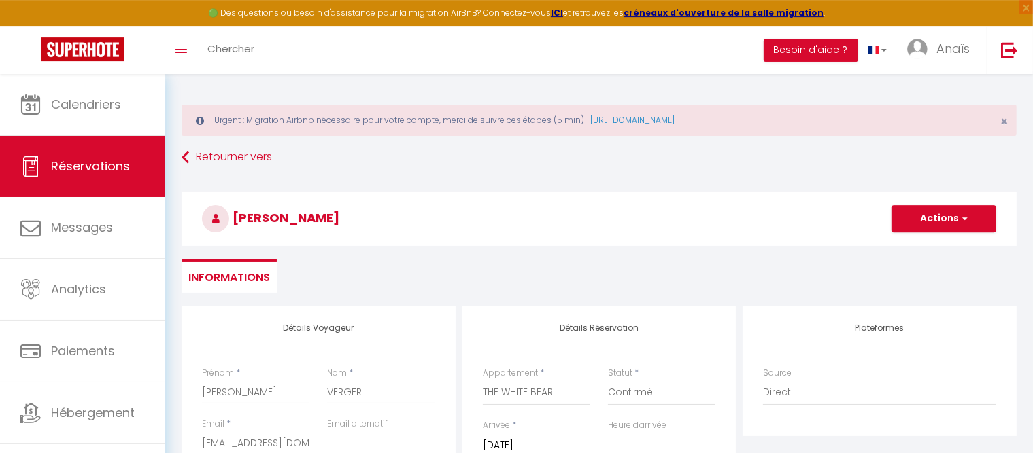
scroll to position [0, 0]
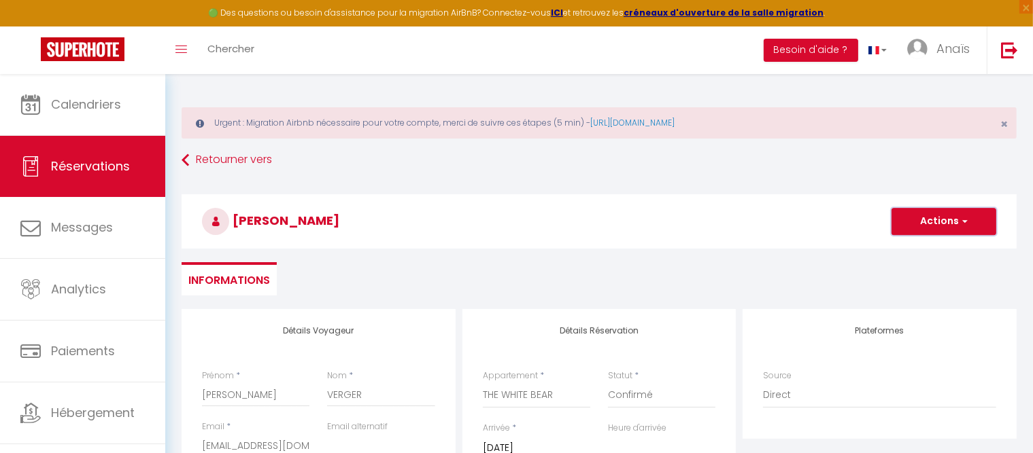
click at [919, 218] on button "Actions" at bounding box center [943, 221] width 105 height 27
click at [910, 248] on link "Enregistrer" at bounding box center [929, 252] width 107 height 18
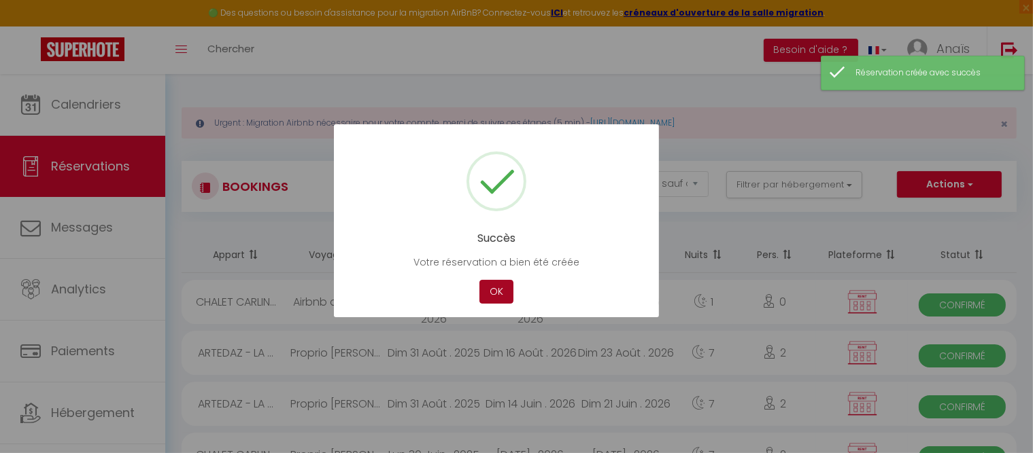
click at [502, 290] on button "OK" at bounding box center [496, 292] width 34 height 24
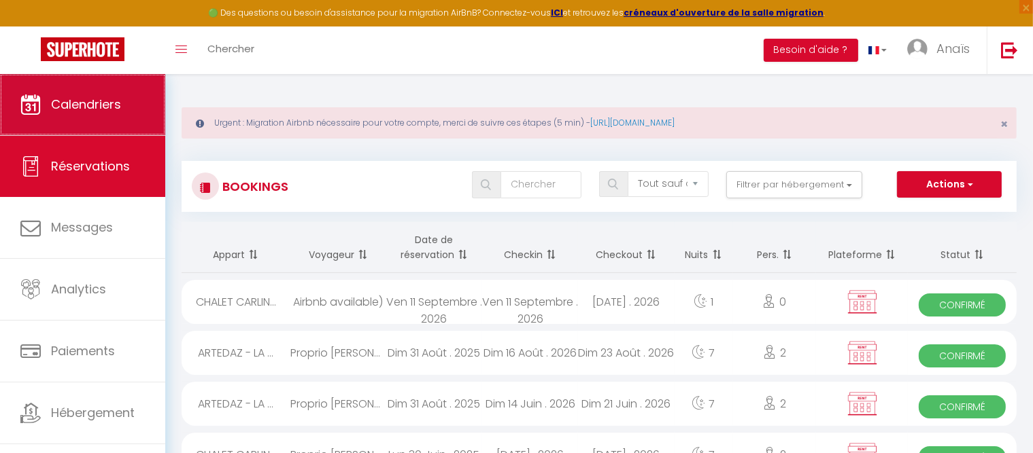
click at [80, 122] on link "Calendriers" at bounding box center [82, 104] width 165 height 61
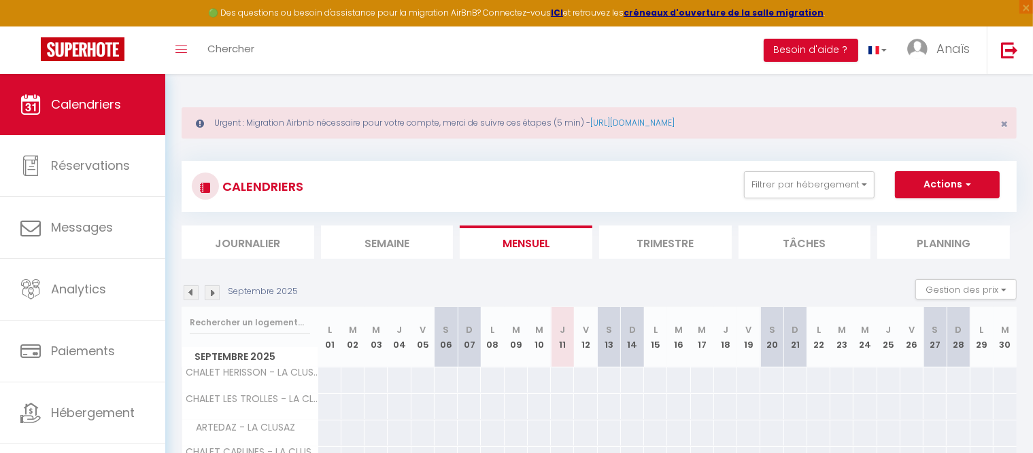
click at [216, 294] on img at bounding box center [212, 293] width 15 height 15
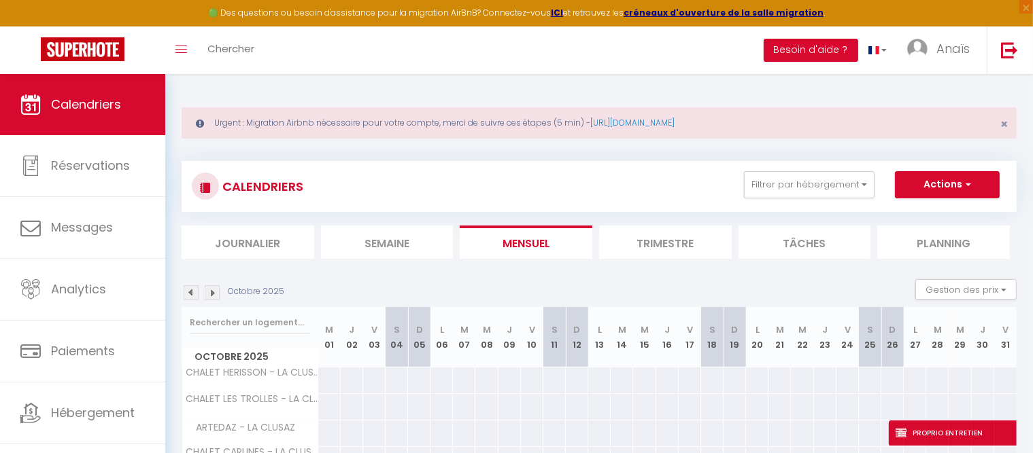
click at [216, 294] on img at bounding box center [212, 293] width 15 height 15
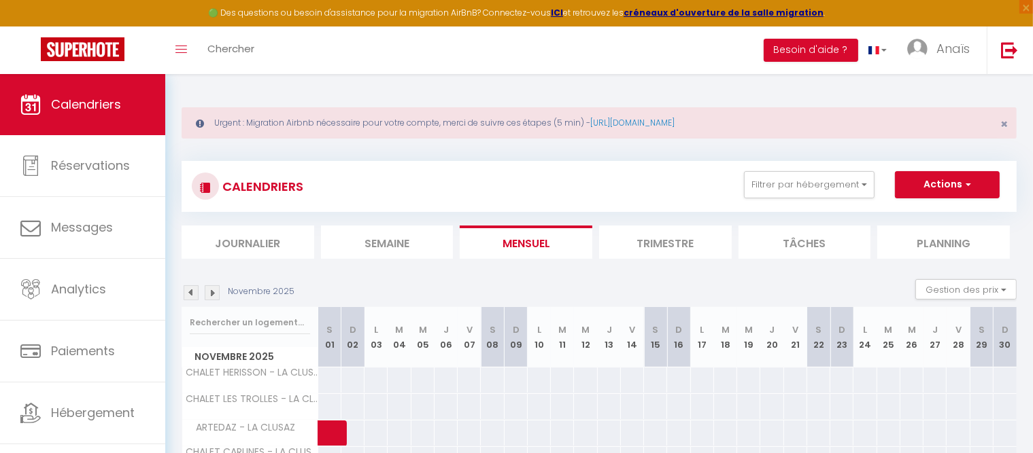
click at [216, 294] on img at bounding box center [212, 293] width 15 height 15
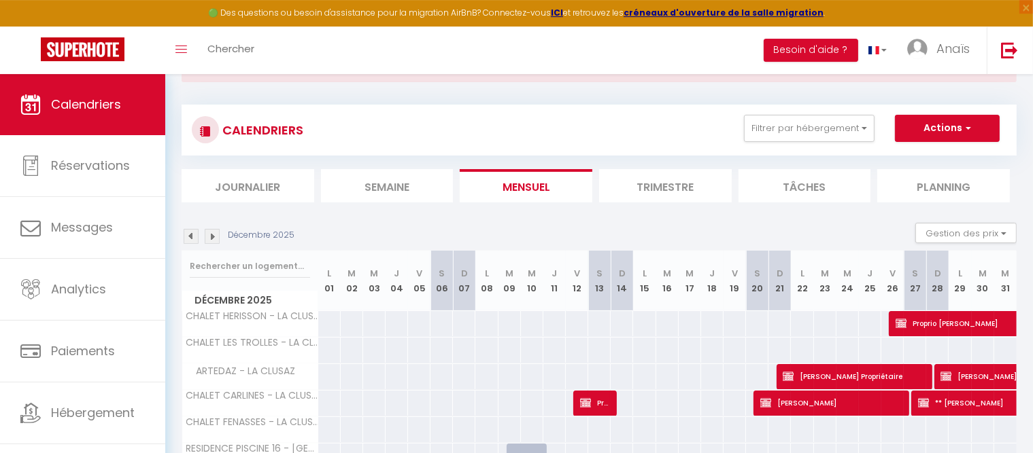
scroll to position [55, 0]
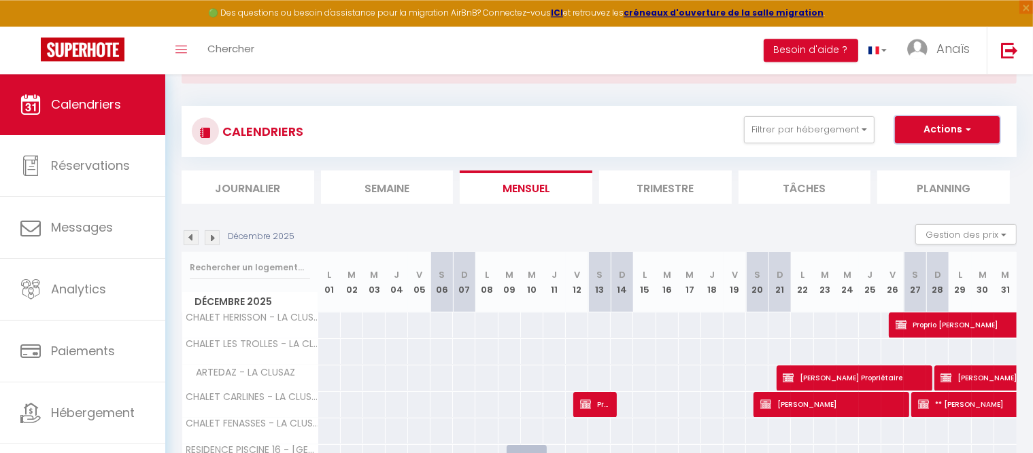
click at [945, 128] on button "Actions" at bounding box center [947, 129] width 105 height 27
click at [914, 156] on link "Nouvelle réservation" at bounding box center [933, 161] width 118 height 20
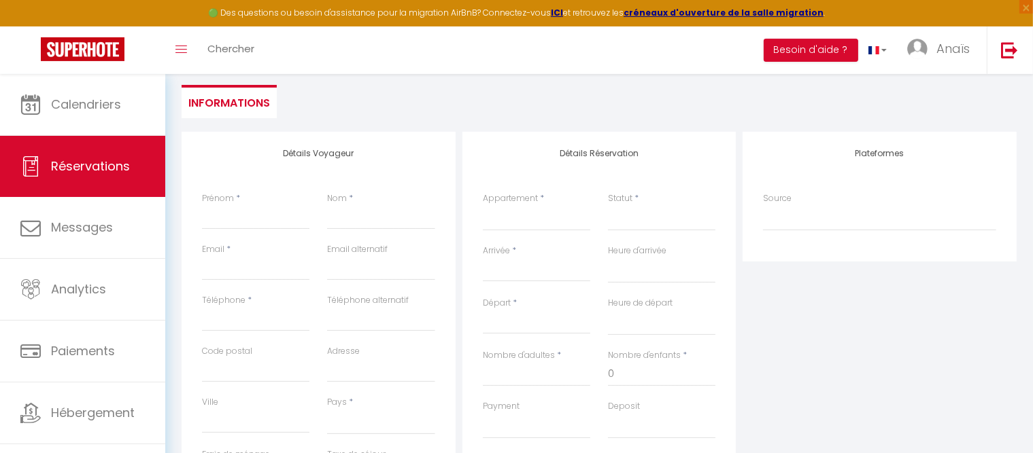
scroll to position [179, 0]
click at [483, 203] on select "ARTEDAZ - LA CLUSAZ CHALET CARLINES - LA CLUSAZ CHALET FENASSES - [GEOGRAPHIC_D…" at bounding box center [536, 216] width 107 height 26
click option "THE WHITE BEAR" at bounding box center [0, 0] width 0 height 0
click at [608, 203] on select "Confirmé Non Confirmé [PERSON_NAME] par le voyageur No Show Request" at bounding box center [661, 216] width 107 height 26
click option "Confirmé" at bounding box center [0, 0] width 0 height 0
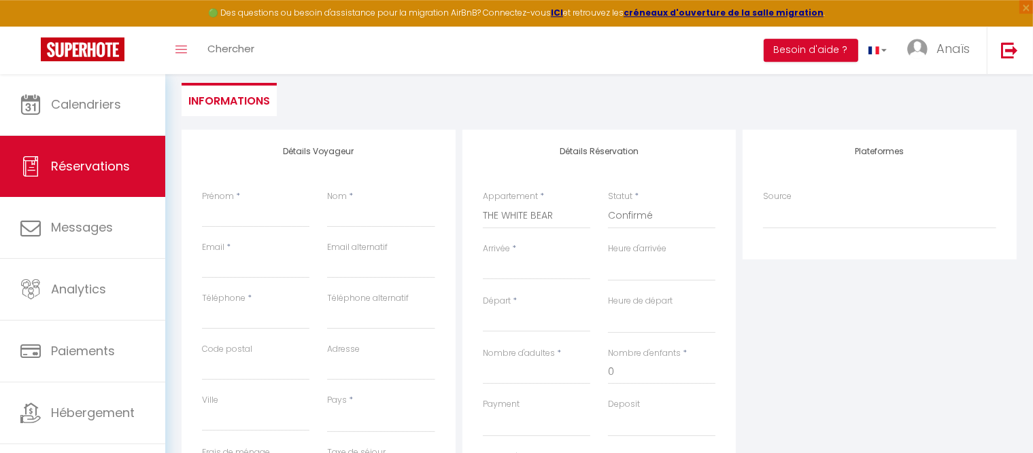
click at [504, 268] on input "Arrivée" at bounding box center [536, 269] width 107 height 18
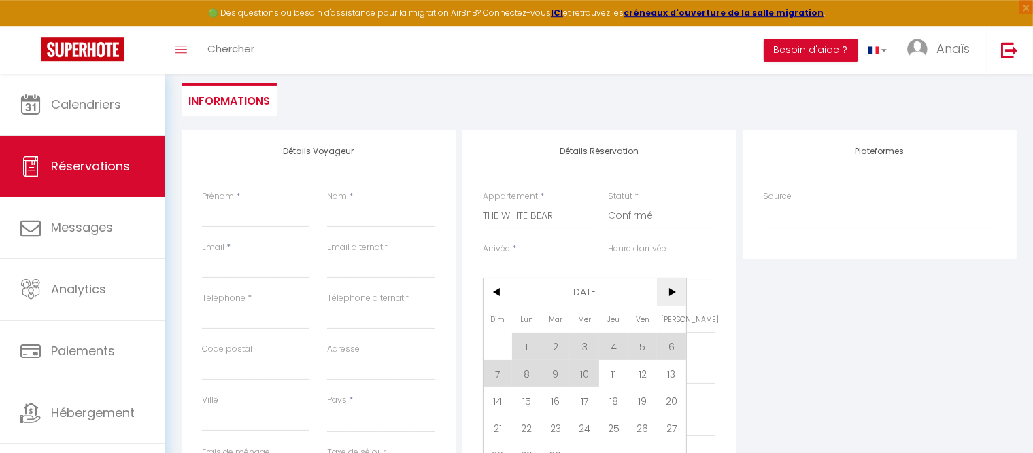
click at [673, 292] on span ">" at bounding box center [671, 292] width 29 height 27
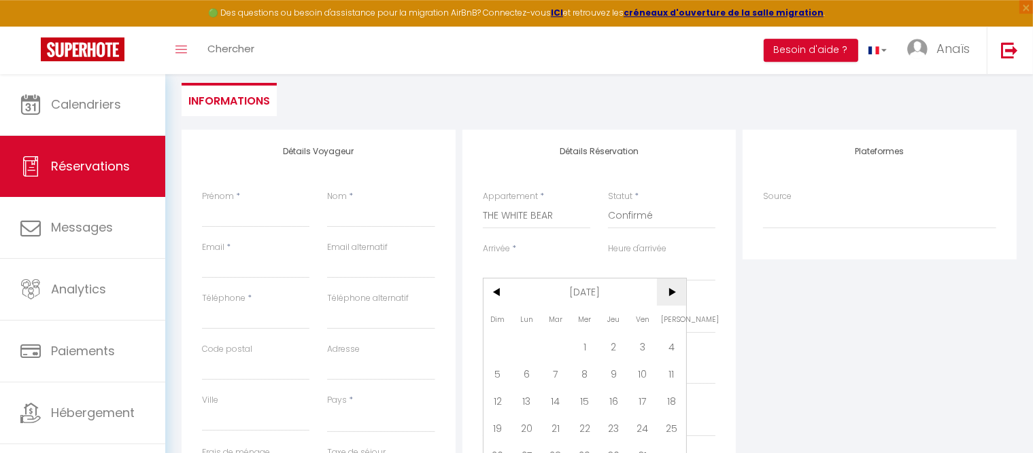
click at [673, 292] on span ">" at bounding box center [671, 292] width 29 height 27
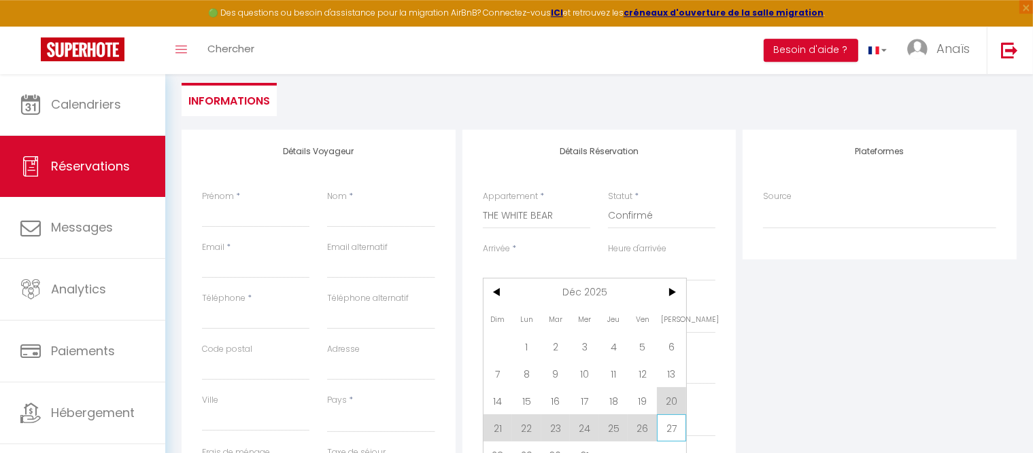
click at [668, 428] on span "27" at bounding box center [671, 428] width 29 height 27
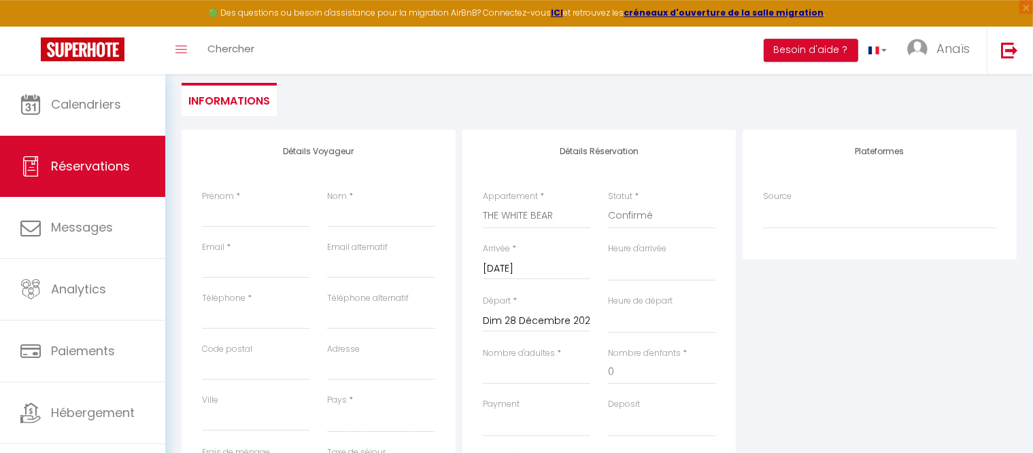
click at [580, 324] on input "Dim 28 Décembre 2025" at bounding box center [536, 322] width 107 height 18
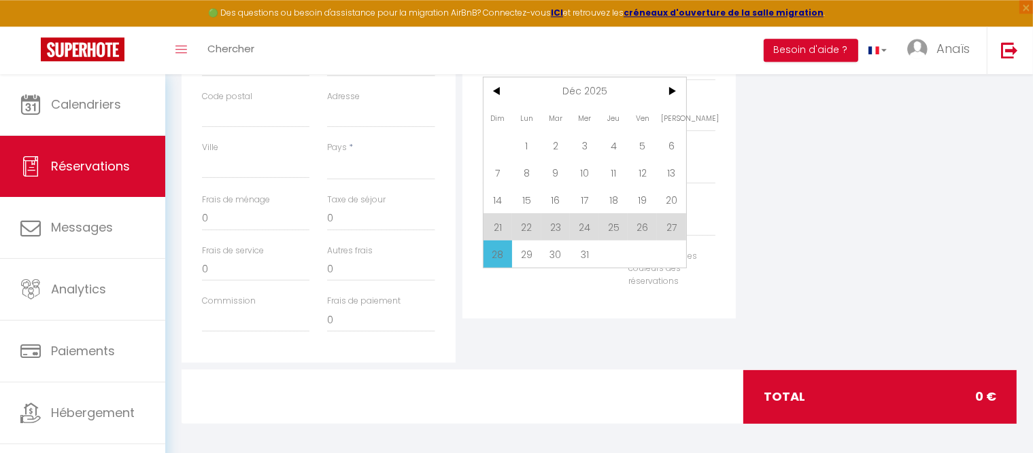
scroll to position [436, 0]
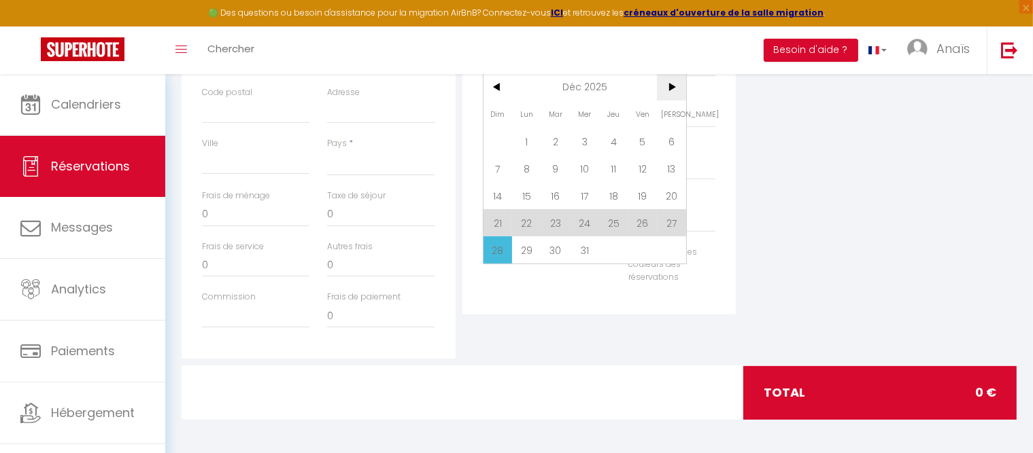
click at [681, 87] on span ">" at bounding box center [671, 86] width 29 height 27
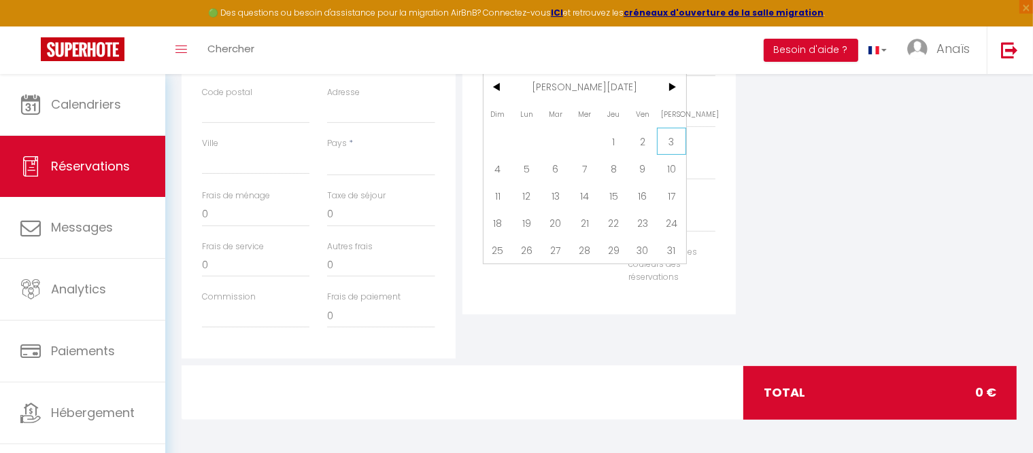
click at [672, 145] on span "3" at bounding box center [671, 141] width 29 height 27
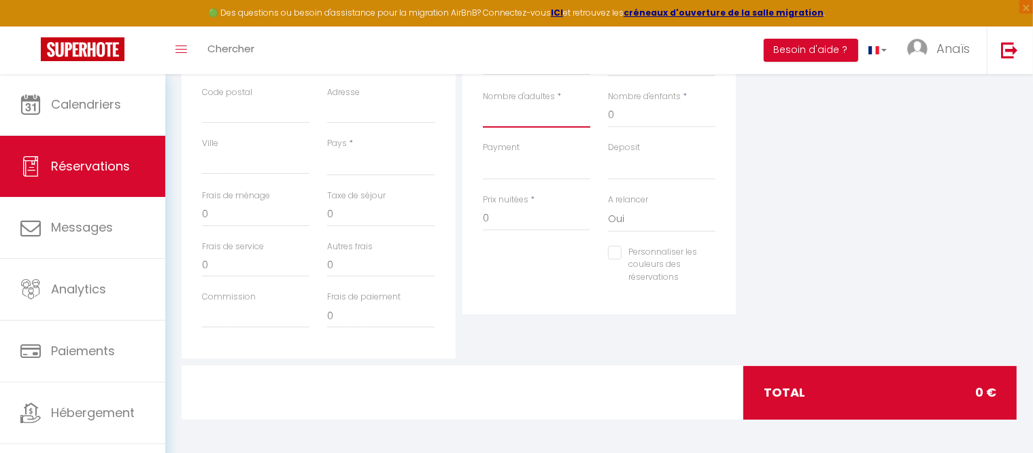
click at [545, 116] on input "Nombre d'adultes" at bounding box center [536, 115] width 107 height 24
click at [628, 119] on input "0" at bounding box center [661, 115] width 107 height 24
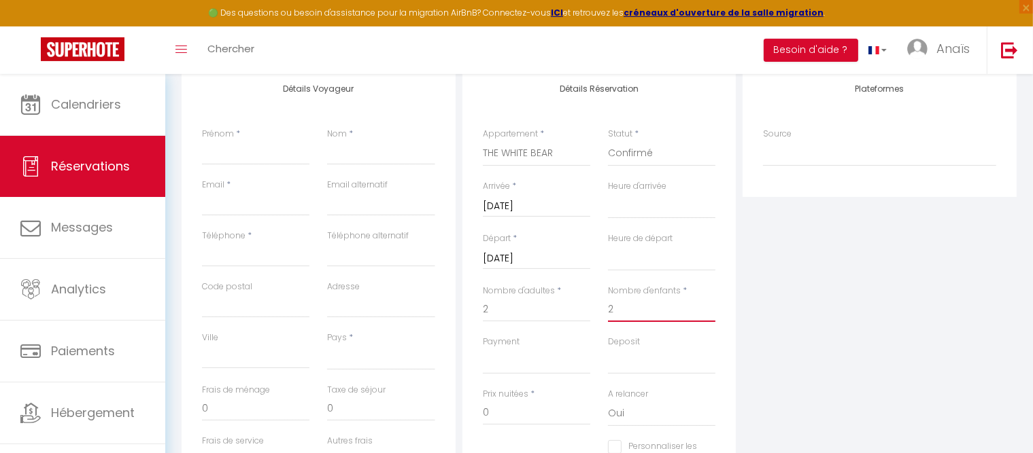
scroll to position [235, 0]
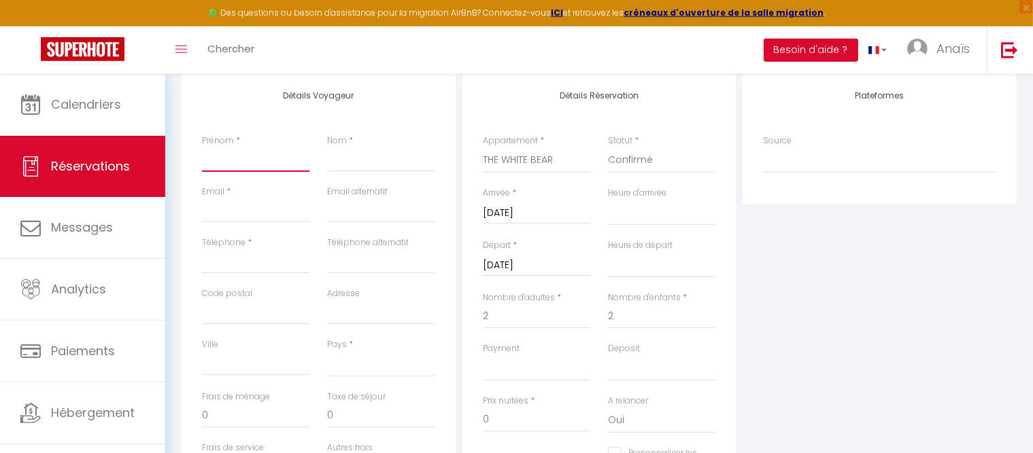
click at [259, 157] on input "Prénom" at bounding box center [255, 160] width 107 height 24
click at [338, 166] on input "Nom" at bounding box center [380, 160] width 107 height 24
click at [249, 208] on input "Email client" at bounding box center [255, 211] width 107 height 24
click at [219, 261] on input "Téléphone" at bounding box center [255, 261] width 107 height 24
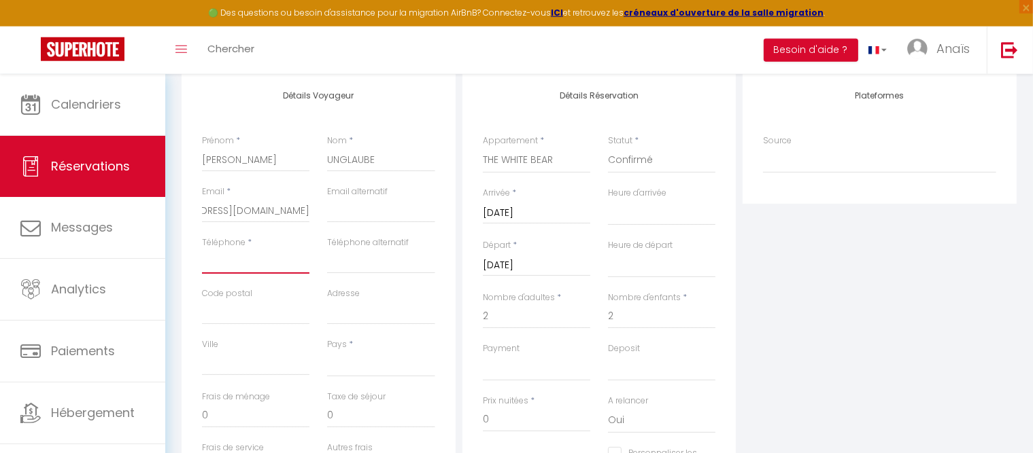
paste input "49 1523 1924526"
click at [217, 261] on input "49 1523 1924526" at bounding box center [255, 261] width 107 height 24
click at [327, 351] on select "[GEOGRAPHIC_DATA] [GEOGRAPHIC_DATA] [GEOGRAPHIC_DATA] [GEOGRAPHIC_DATA] [GEOGRA…" at bounding box center [380, 364] width 107 height 26
click option "[GEOGRAPHIC_DATA]" at bounding box center [0, 0] width 0 height 0
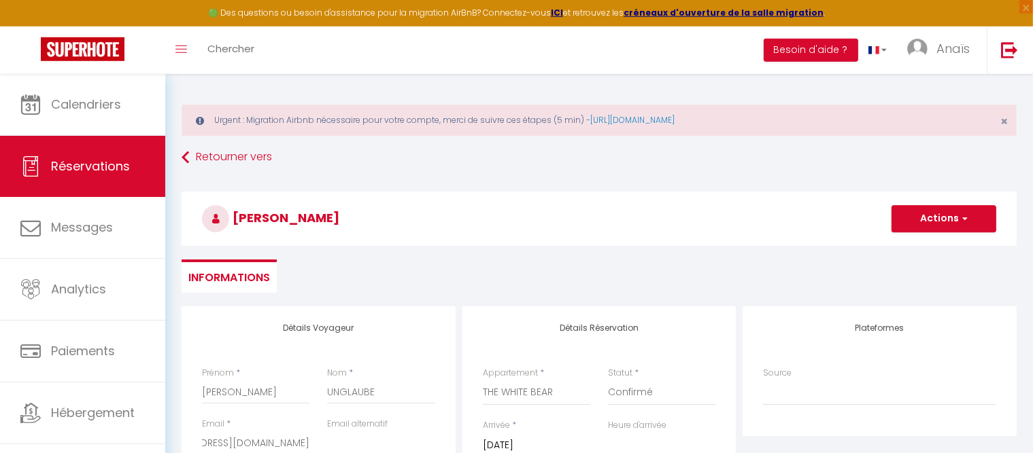
scroll to position [0, 0]
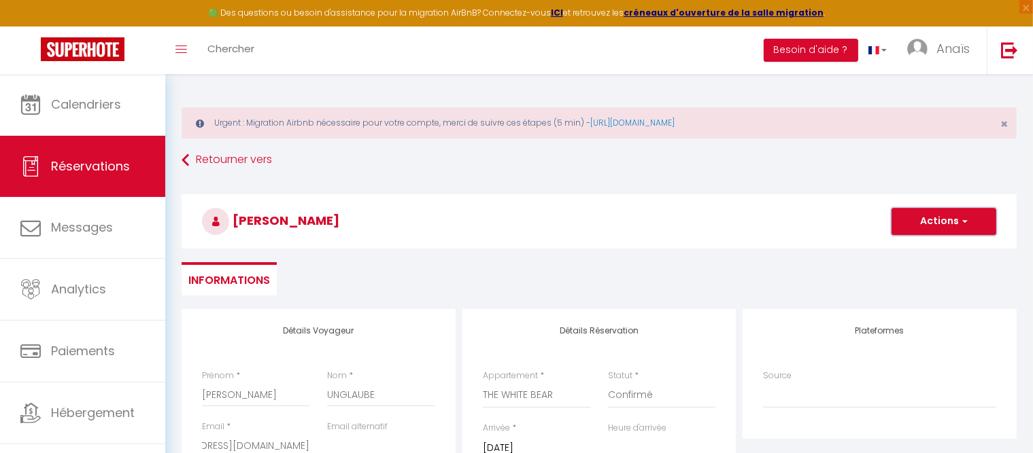
click at [924, 232] on button "Actions" at bounding box center [943, 221] width 105 height 27
click at [906, 252] on link "Enregistrer" at bounding box center [929, 252] width 107 height 18
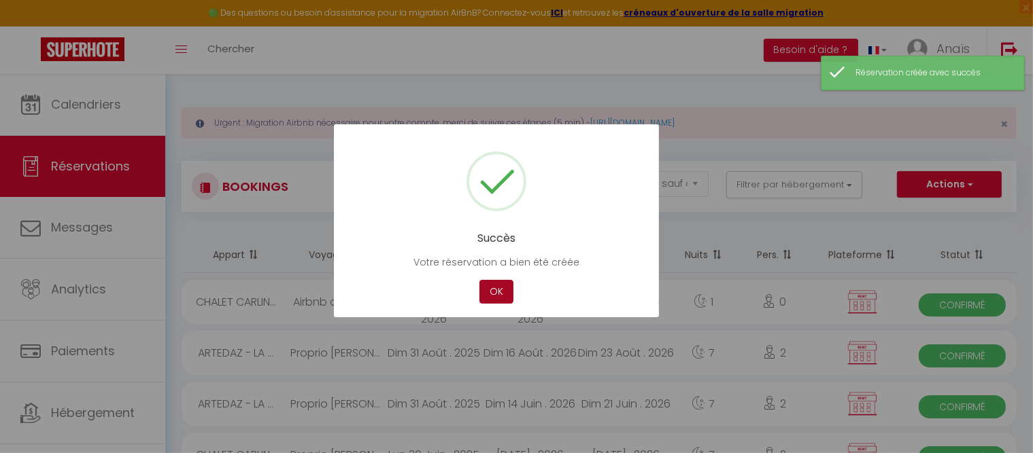
click at [492, 290] on button "OK" at bounding box center [496, 292] width 34 height 24
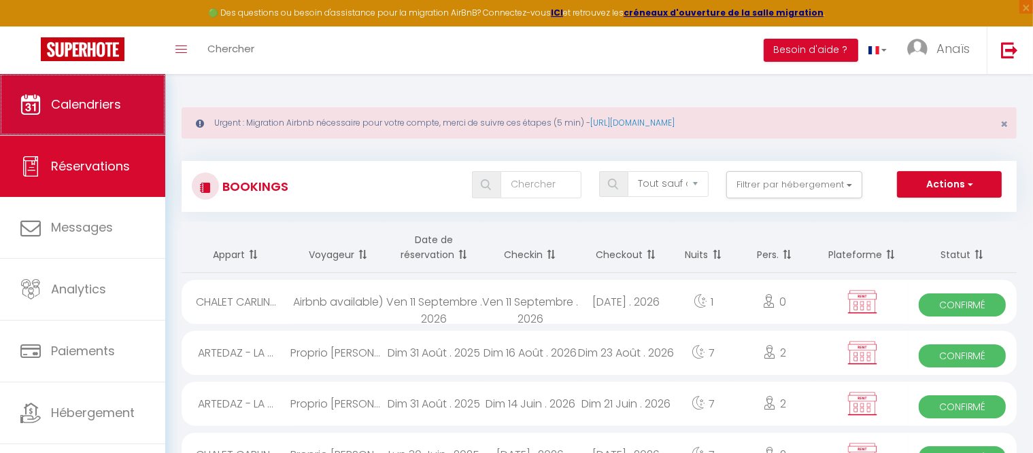
click at [106, 110] on span "Calendriers" at bounding box center [86, 104] width 70 height 17
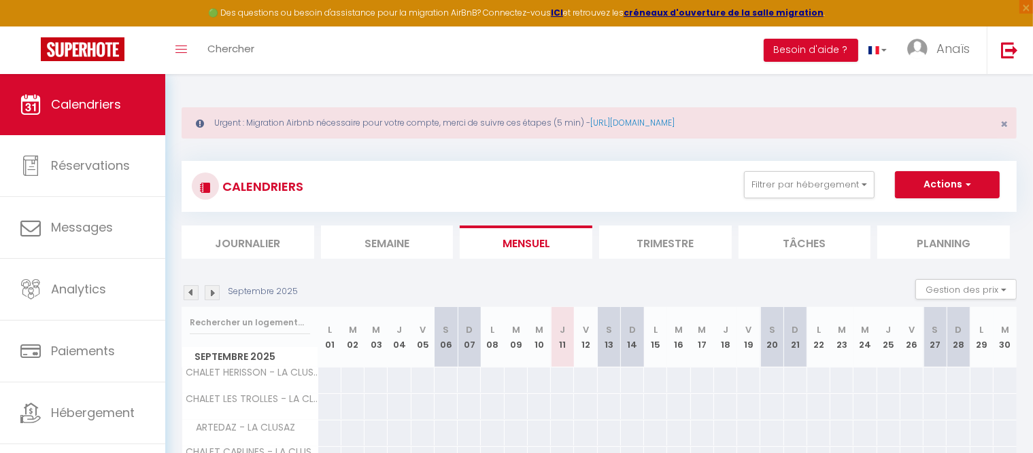
click at [213, 289] on img at bounding box center [212, 293] width 15 height 15
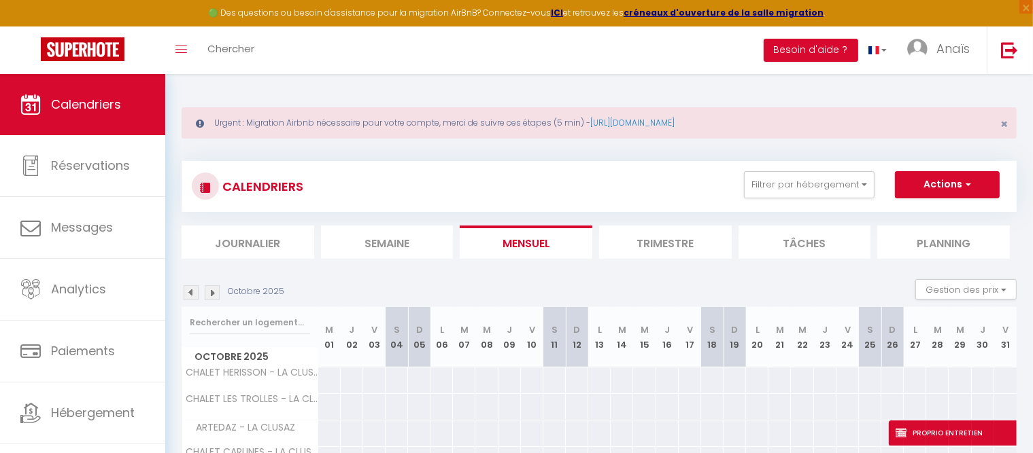
click at [213, 289] on img at bounding box center [212, 293] width 15 height 15
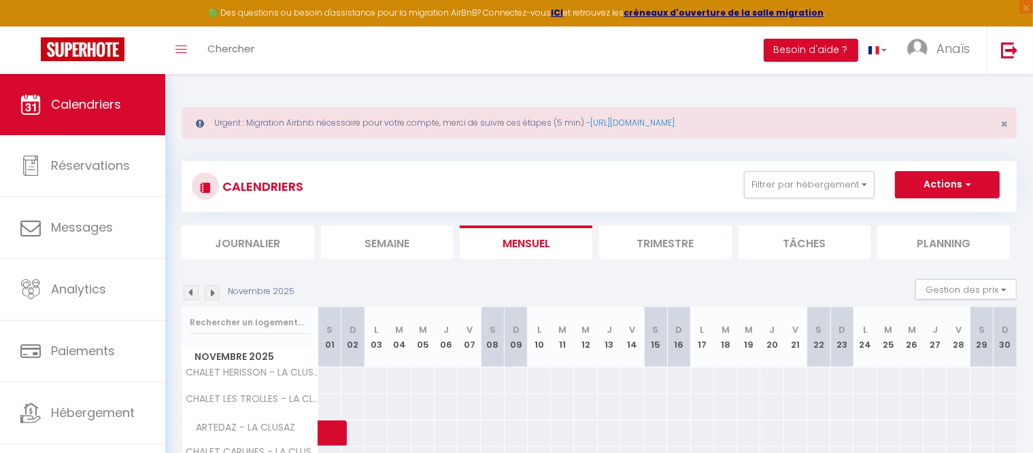
click at [213, 289] on img at bounding box center [212, 293] width 15 height 15
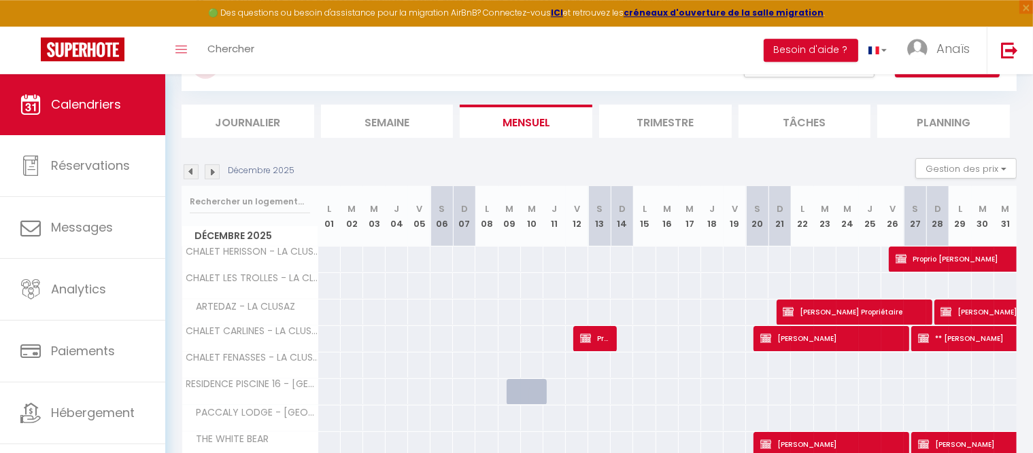
scroll to position [169, 0]
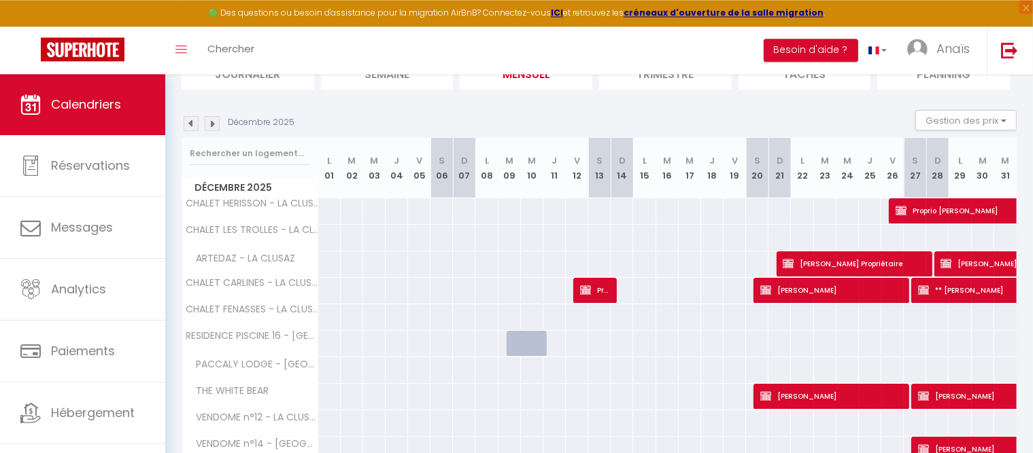
click at [215, 119] on img at bounding box center [212, 123] width 15 height 15
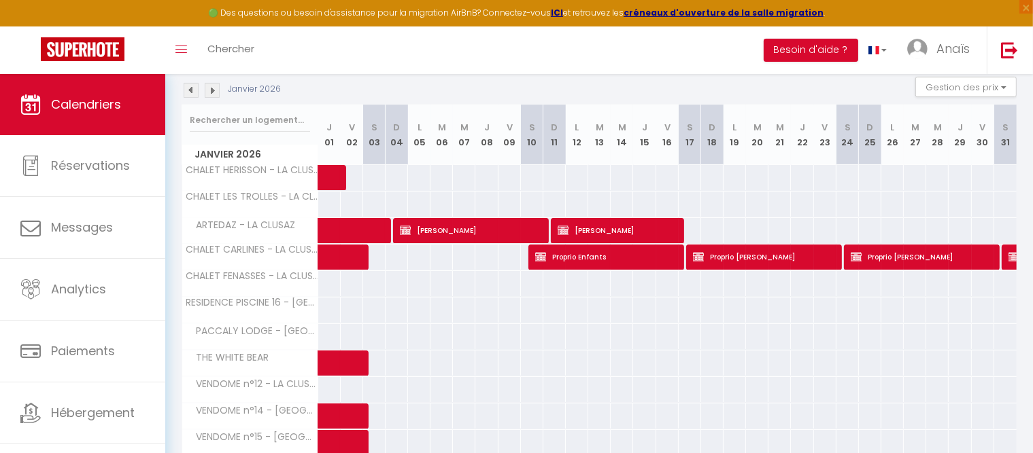
scroll to position [204, 0]
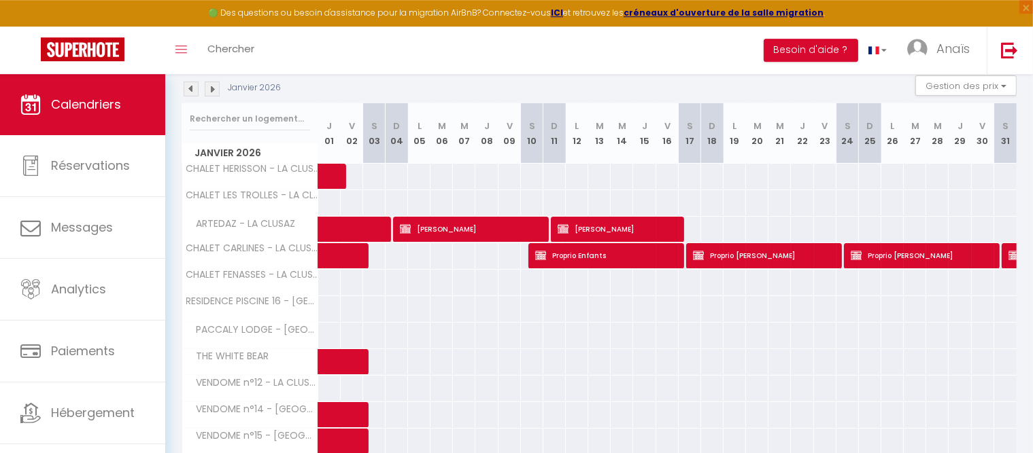
click at [209, 92] on img at bounding box center [212, 89] width 15 height 15
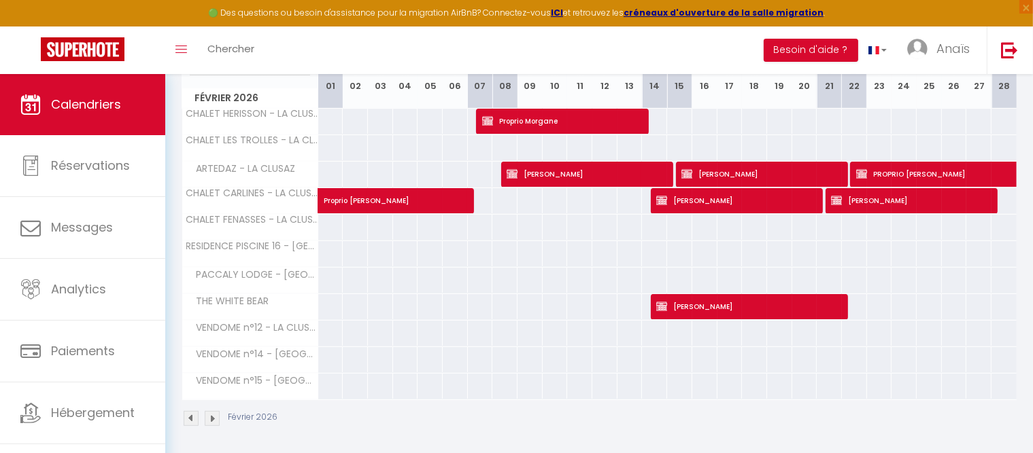
scroll to position [0, 0]
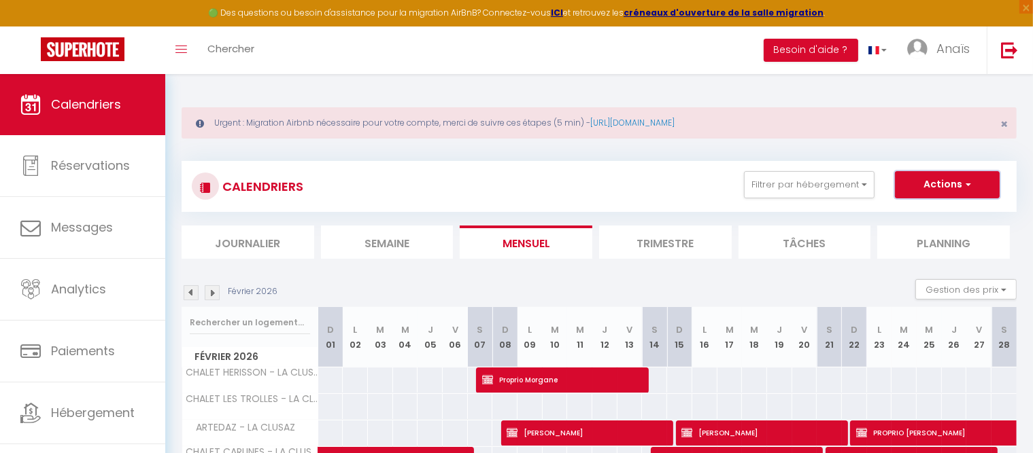
click at [949, 189] on button "Actions" at bounding box center [947, 184] width 105 height 27
click at [920, 213] on link "Nouvelle réservation" at bounding box center [933, 216] width 118 height 20
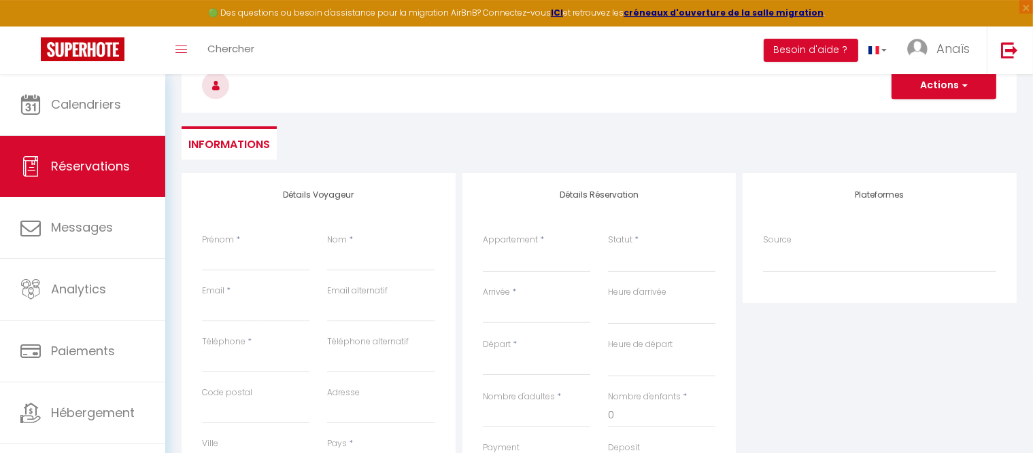
scroll to position [137, 0]
click at [236, 361] on input "Téléphone" at bounding box center [255, 360] width 107 height 24
paste input "‪[PHONE_NUMBER]"
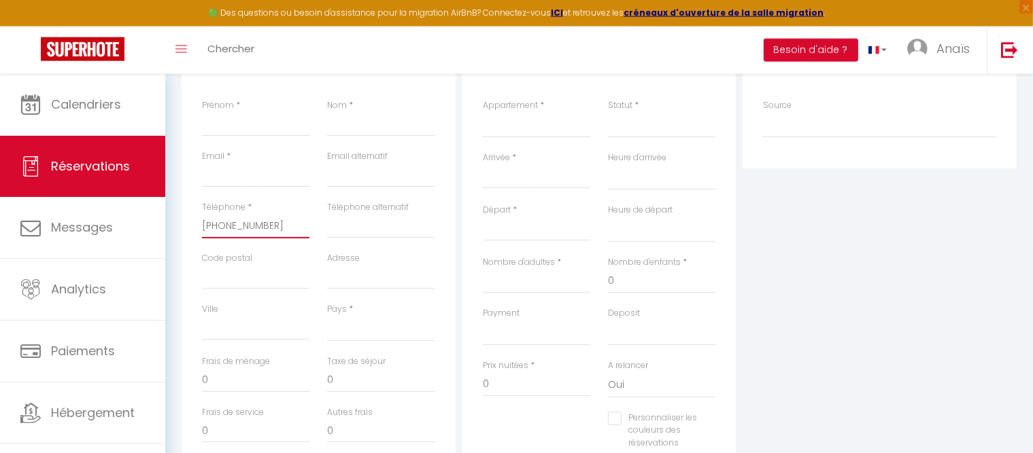
scroll to position [275, 0]
click at [364, 310] on div "Pays * [GEOGRAPHIC_DATA] [GEOGRAPHIC_DATA] [GEOGRAPHIC_DATA] [GEOGRAPHIC_DATA] …" at bounding box center [380, 318] width 107 height 39
click at [327, 312] on select "[GEOGRAPHIC_DATA] [GEOGRAPHIC_DATA] [GEOGRAPHIC_DATA] [GEOGRAPHIC_DATA] [GEOGRA…" at bounding box center [380, 325] width 107 height 26
click option "[GEOGRAPHIC_DATA]" at bounding box center [0, 0] width 0 height 0
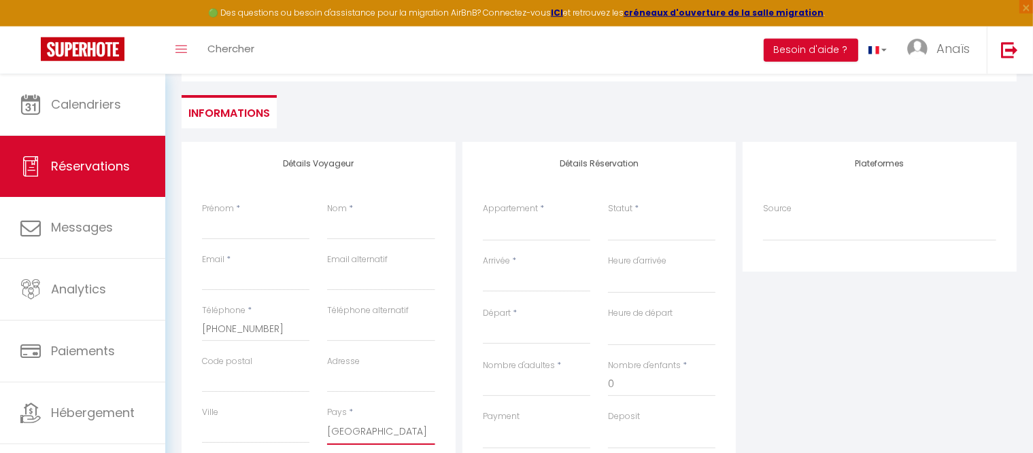
scroll to position [166, 0]
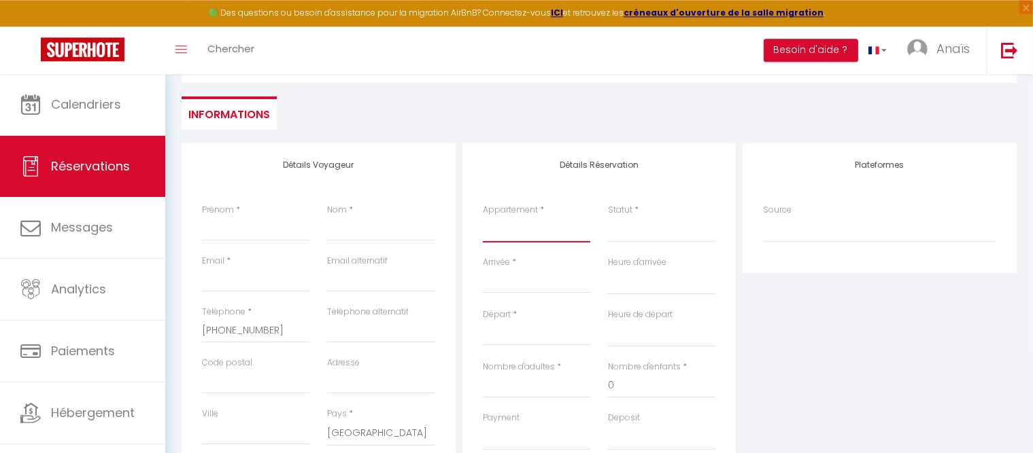
click at [483, 217] on select "ARTEDAZ - LA CLUSAZ CHALET CARLINES - LA CLUSAZ CHALET FENASSES - [GEOGRAPHIC_D…" at bounding box center [536, 230] width 107 height 26
click option "THE WHITE BEAR" at bounding box center [0, 0] width 0 height 0
click at [625, 231] on select "Confirmé Non Confirmé [PERSON_NAME] par le voyageur No Show Request" at bounding box center [661, 230] width 107 height 26
click option "Confirmé" at bounding box center [0, 0] width 0 height 0
click at [513, 275] on input "Arrivée" at bounding box center [536, 283] width 107 height 18
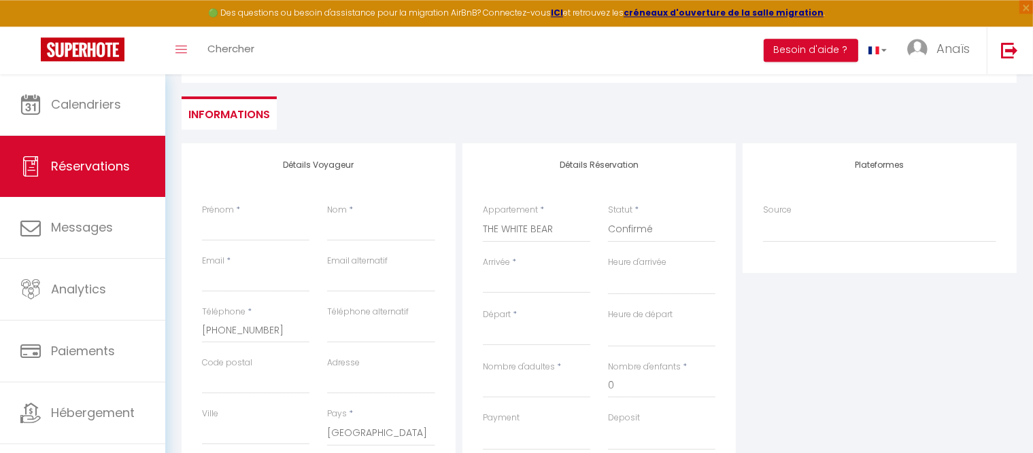
click at [515, 283] on input "Arrivée" at bounding box center [536, 283] width 107 height 18
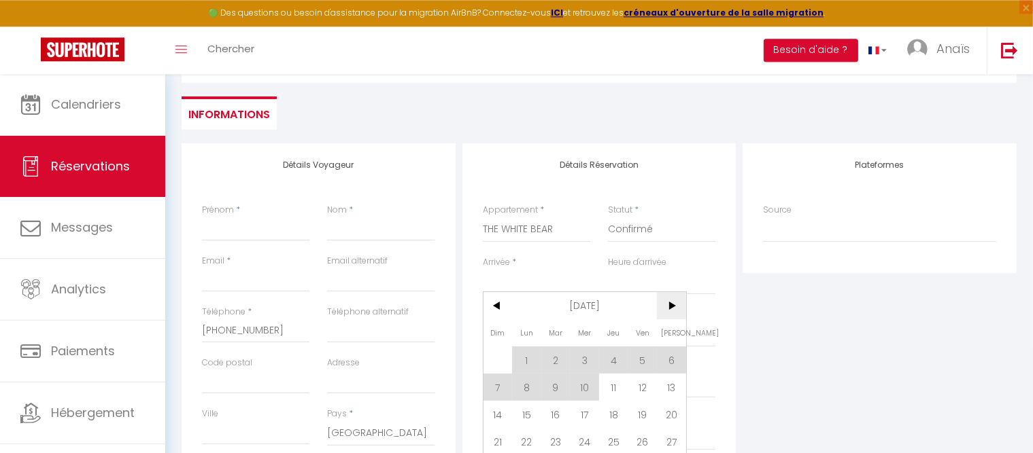
click at [673, 313] on span ">" at bounding box center [671, 305] width 29 height 27
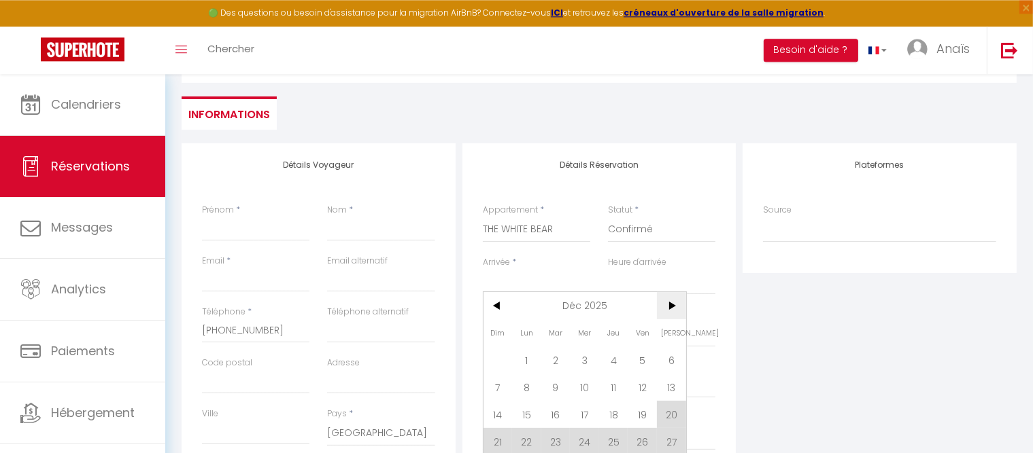
click at [673, 313] on span ">" at bounding box center [671, 305] width 29 height 27
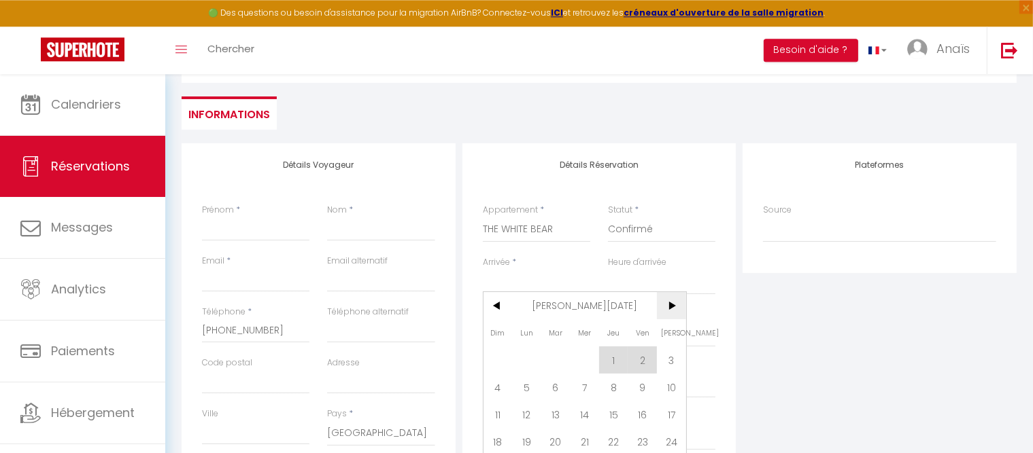
click at [673, 313] on span ">" at bounding box center [671, 305] width 29 height 27
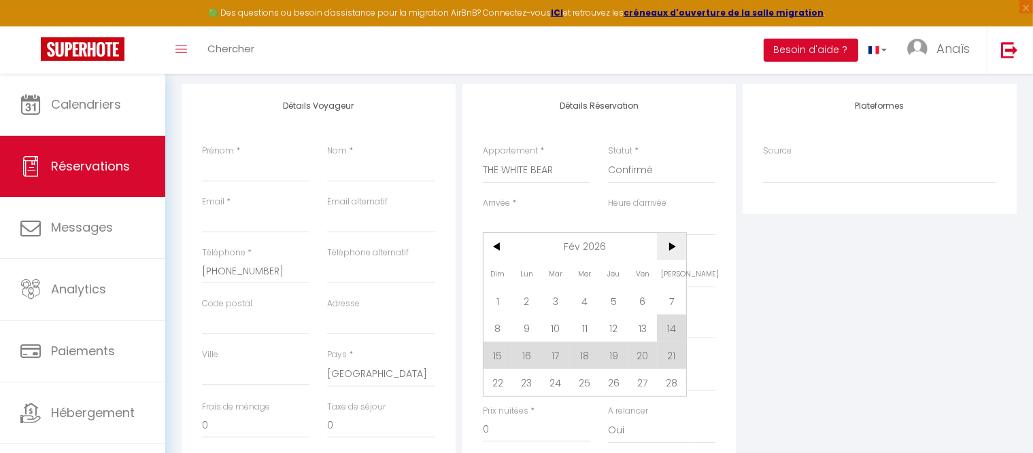
scroll to position [258, 0]
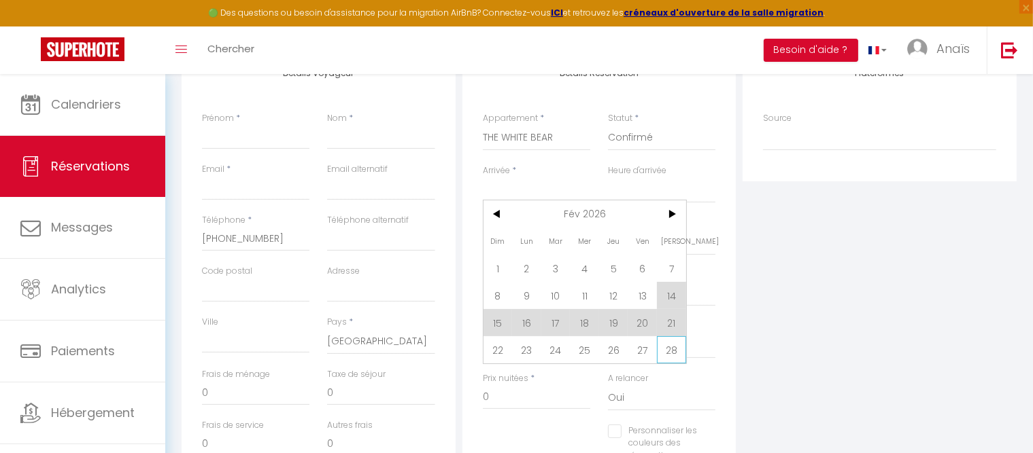
click at [672, 349] on span "28" at bounding box center [671, 350] width 29 height 27
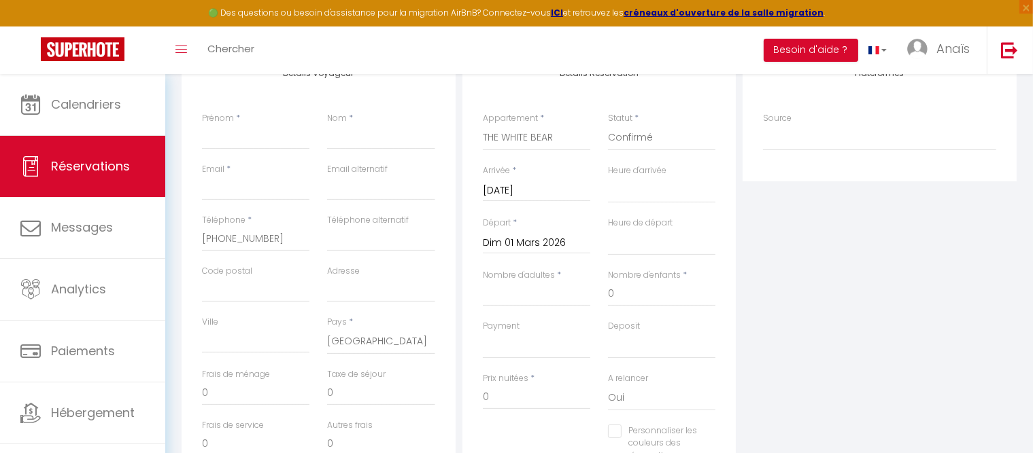
click at [722, 181] on div "Heure d'arrivée 00:00 00:30 01:00 01:30 02:00 02:30 03:00 03:30 04:00 04:30 05:…" at bounding box center [661, 191] width 125 height 52
click at [536, 245] on input "Dim 01 Mars 2026" at bounding box center [536, 244] width 107 height 18
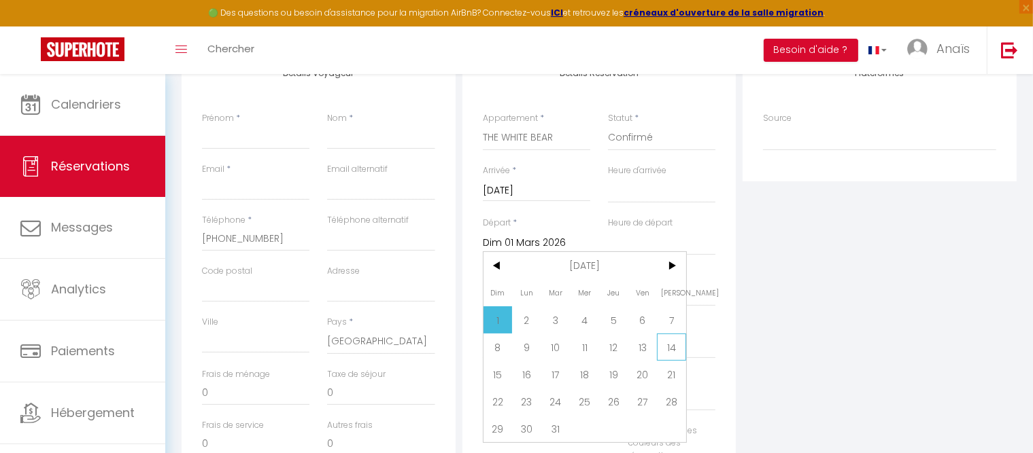
click at [668, 346] on span "14" at bounding box center [671, 347] width 29 height 27
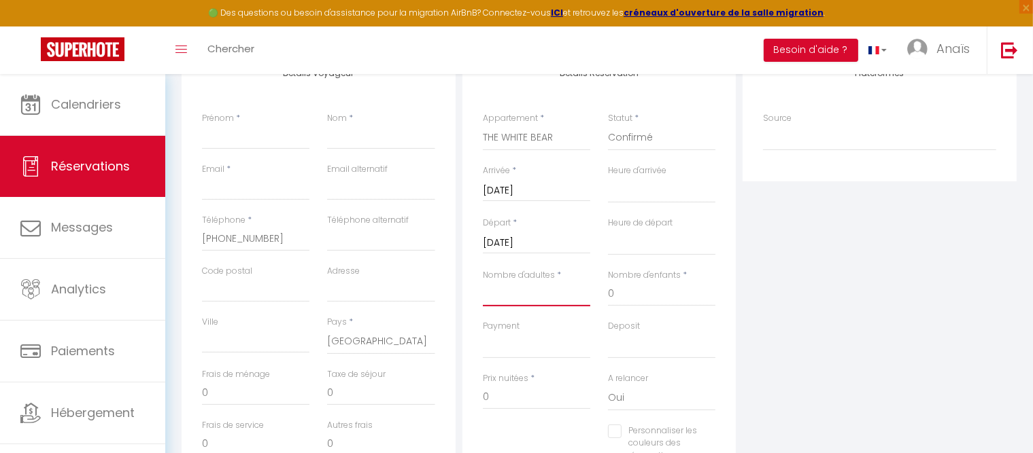
click at [551, 294] on input "Nombre d'adultes" at bounding box center [536, 294] width 107 height 24
click at [619, 296] on input "0" at bounding box center [661, 294] width 107 height 24
click at [245, 137] on input "Prénom" at bounding box center [255, 137] width 107 height 24
click at [347, 140] on input "Nom" at bounding box center [380, 137] width 107 height 24
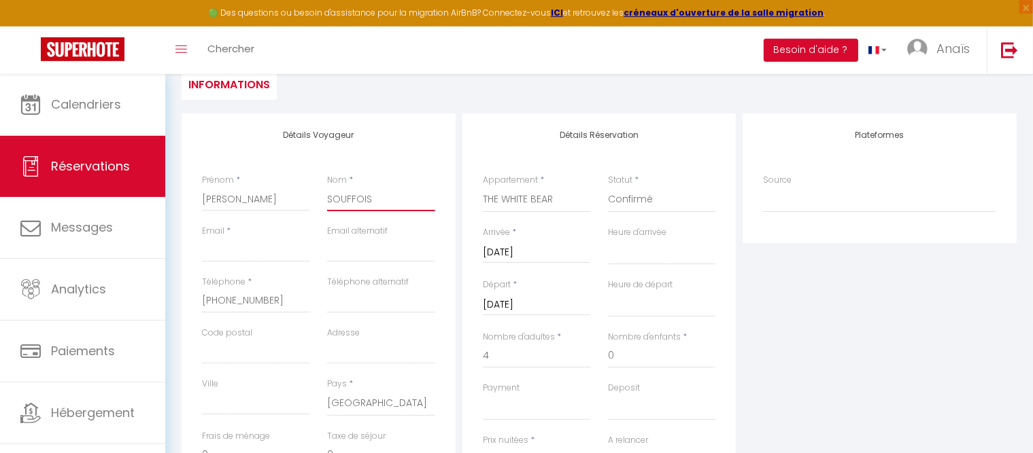
scroll to position [197, 0]
click at [244, 247] on input "Email client" at bounding box center [255, 249] width 107 height 24
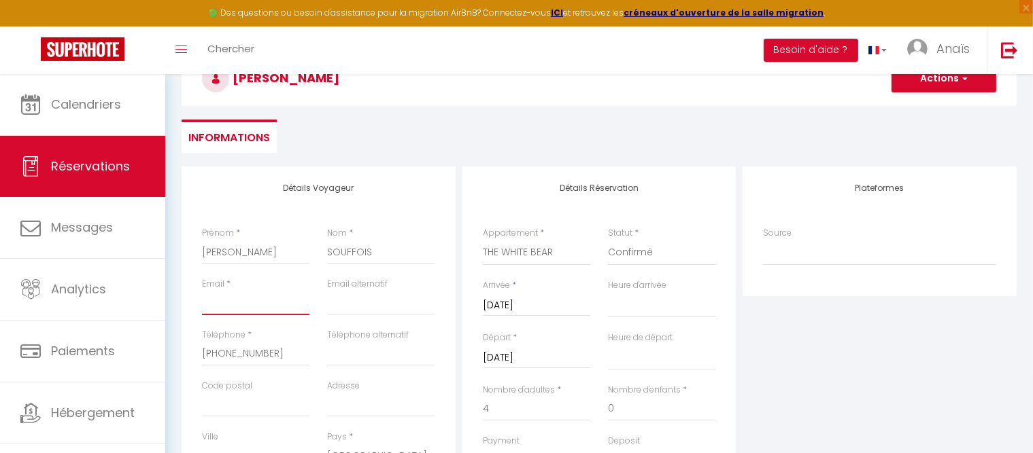
scroll to position [137, 0]
